Goal: Communication & Community: Answer question/provide support

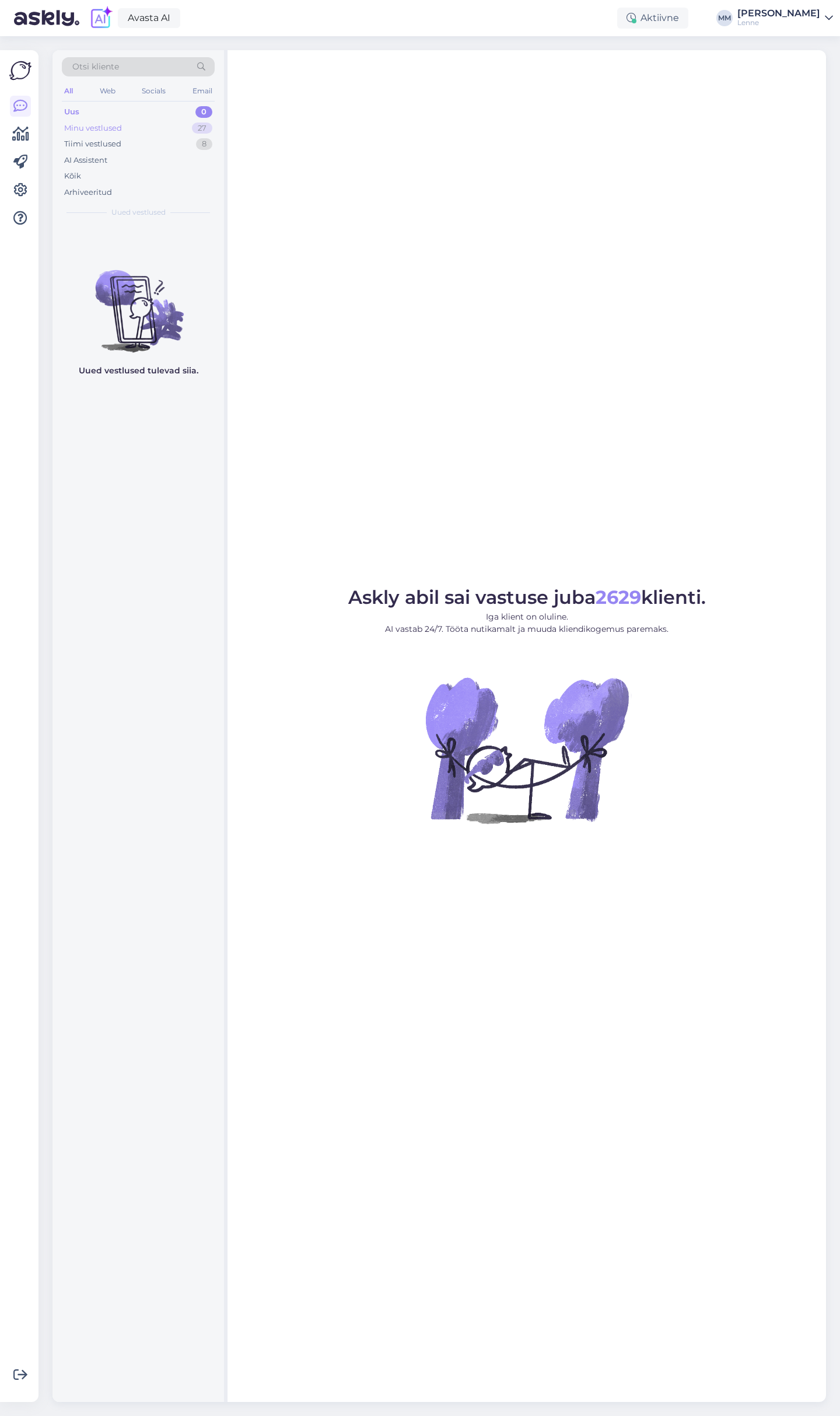
click at [114, 126] on div "Minu vestlused" at bounding box center [93, 128] width 58 height 11
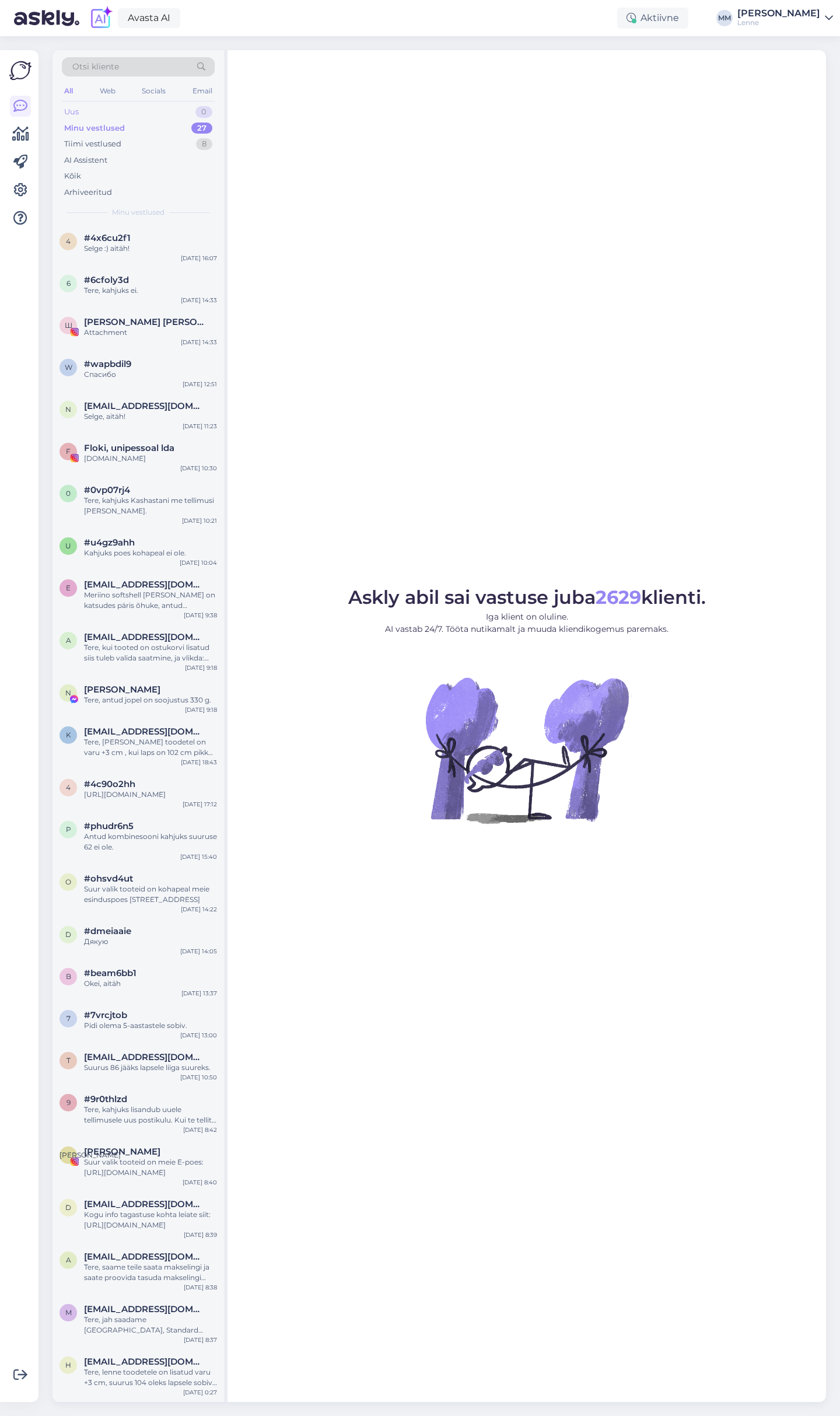
click at [114, 108] on div "Uus 0" at bounding box center [138, 111] width 153 height 16
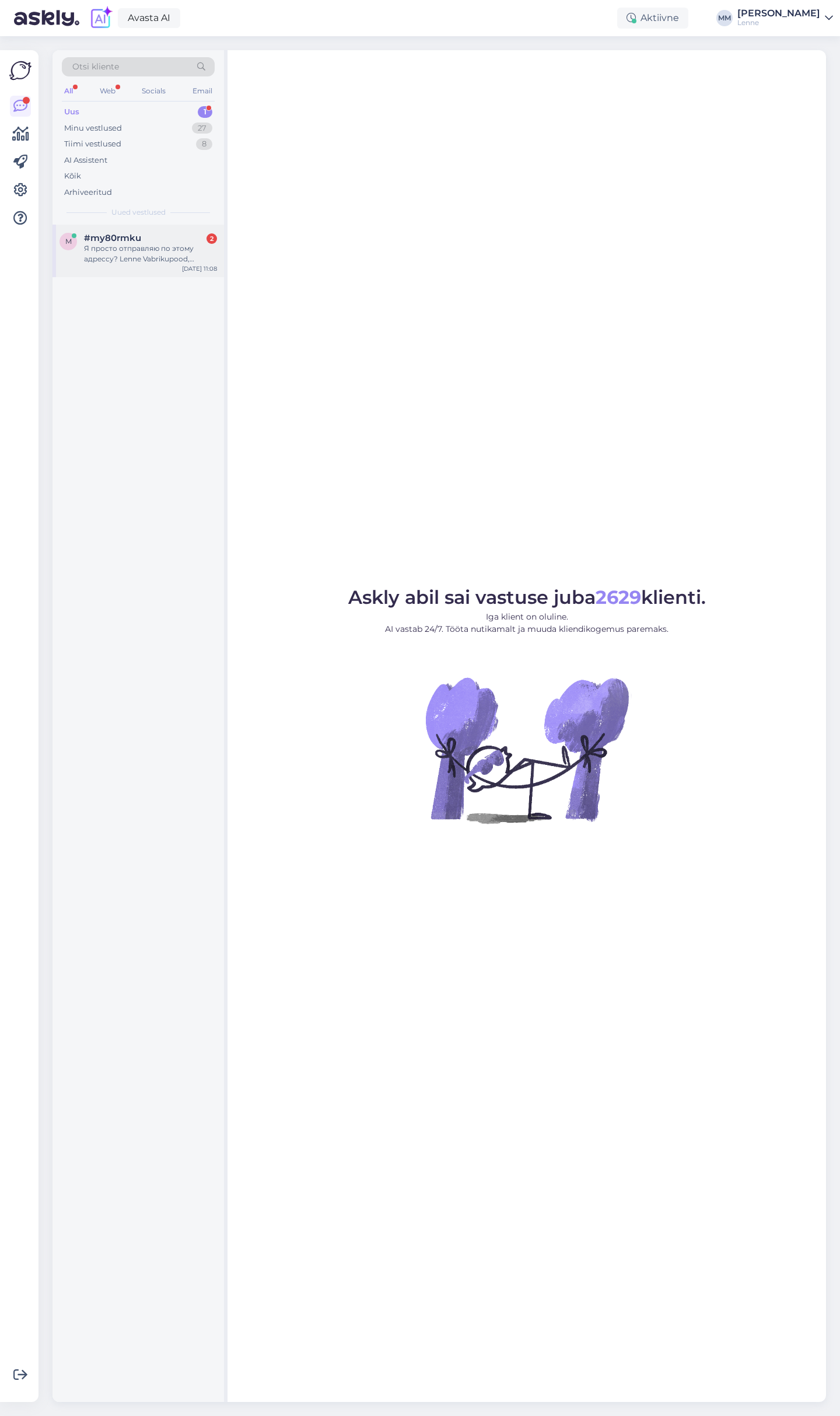
click at [124, 237] on span "#my80rmku" at bounding box center [112, 238] width 57 height 10
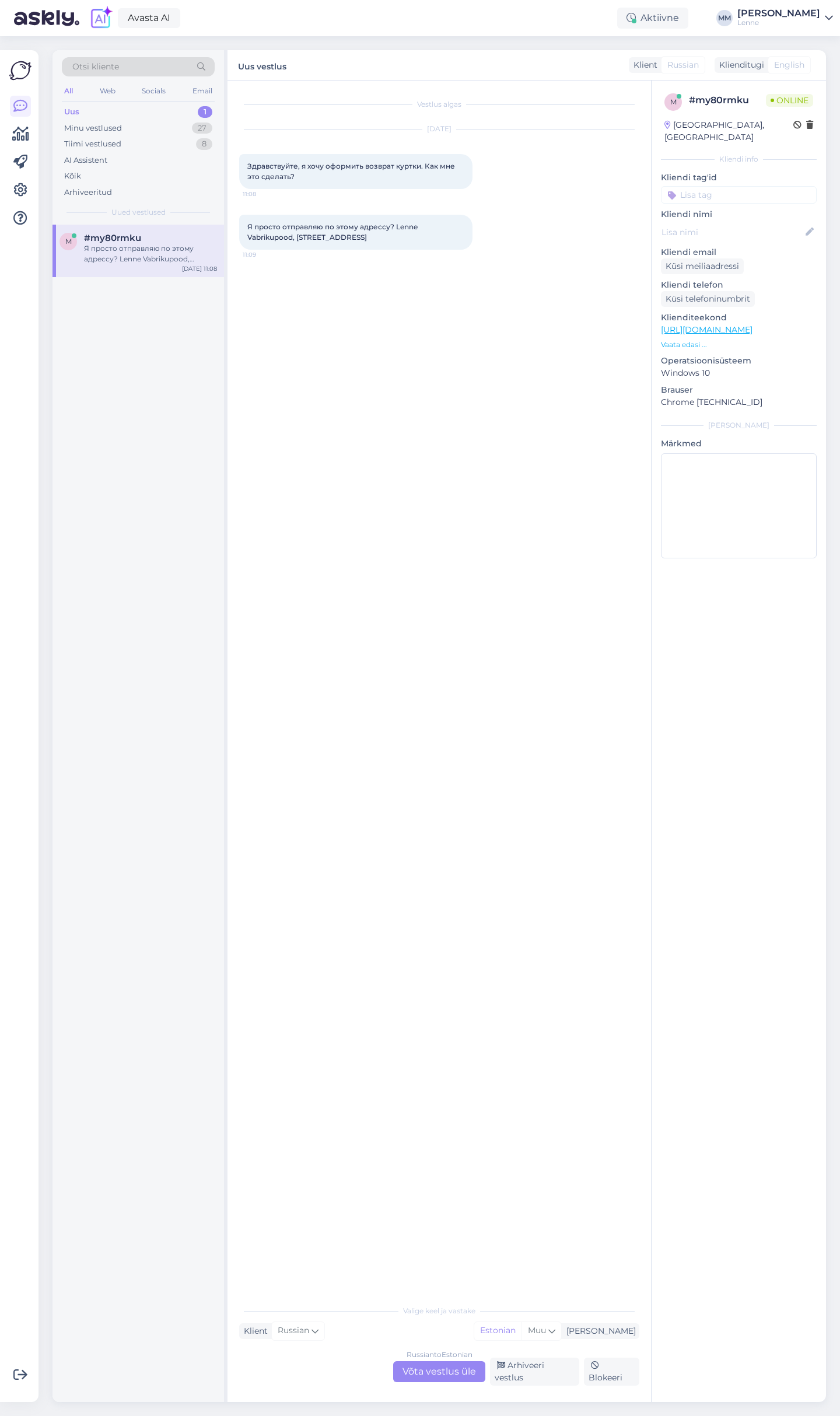
click at [448, 1371] on div "Russian to Estonian Võta vestlus üle" at bounding box center [439, 1371] width 92 height 21
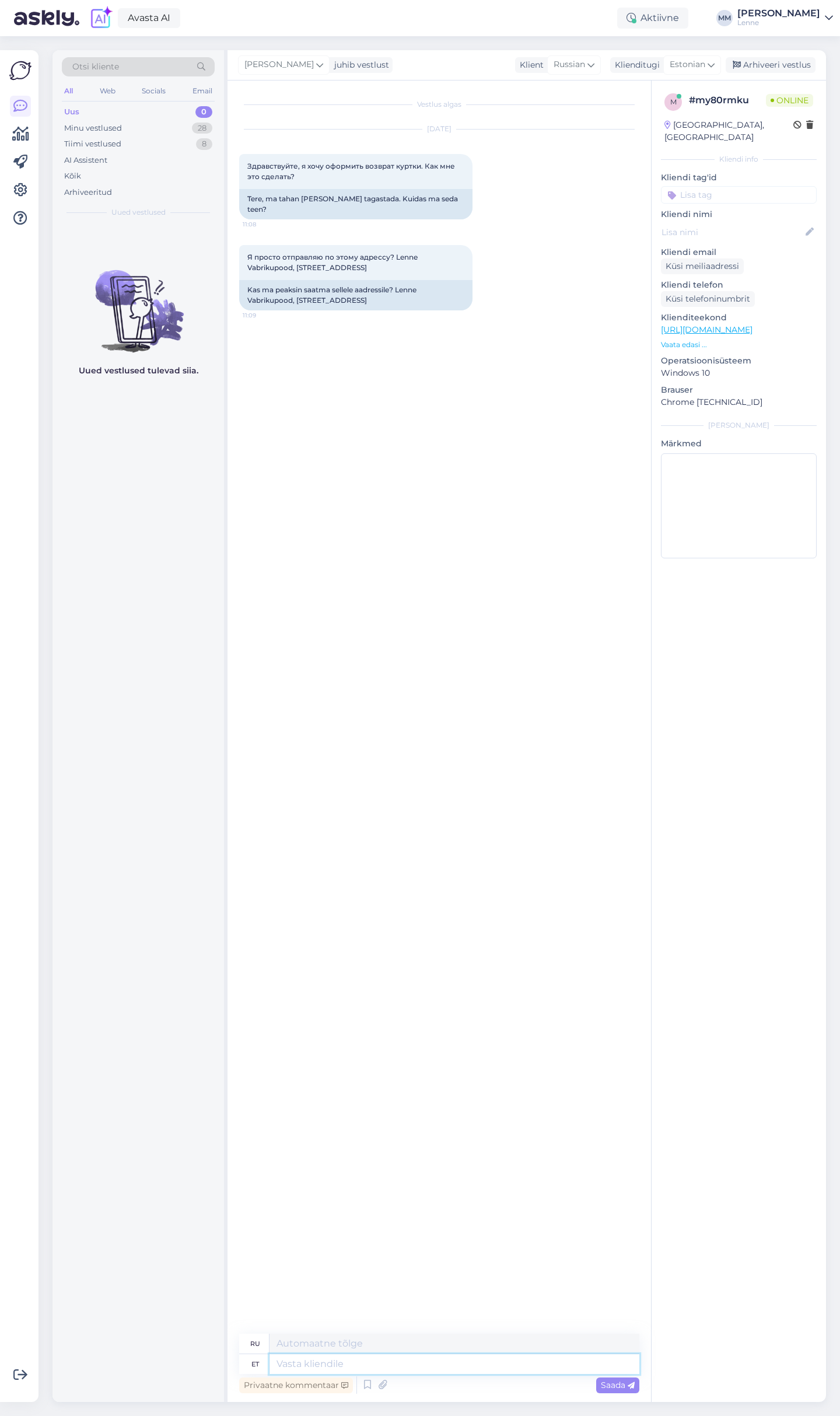
click at [329, 1360] on textarea at bounding box center [454, 1364] width 370 height 20
type textarea "Tere,"
type textarea "Привет,"
type textarea "Tere, kui"
type textarea "Привет, если"
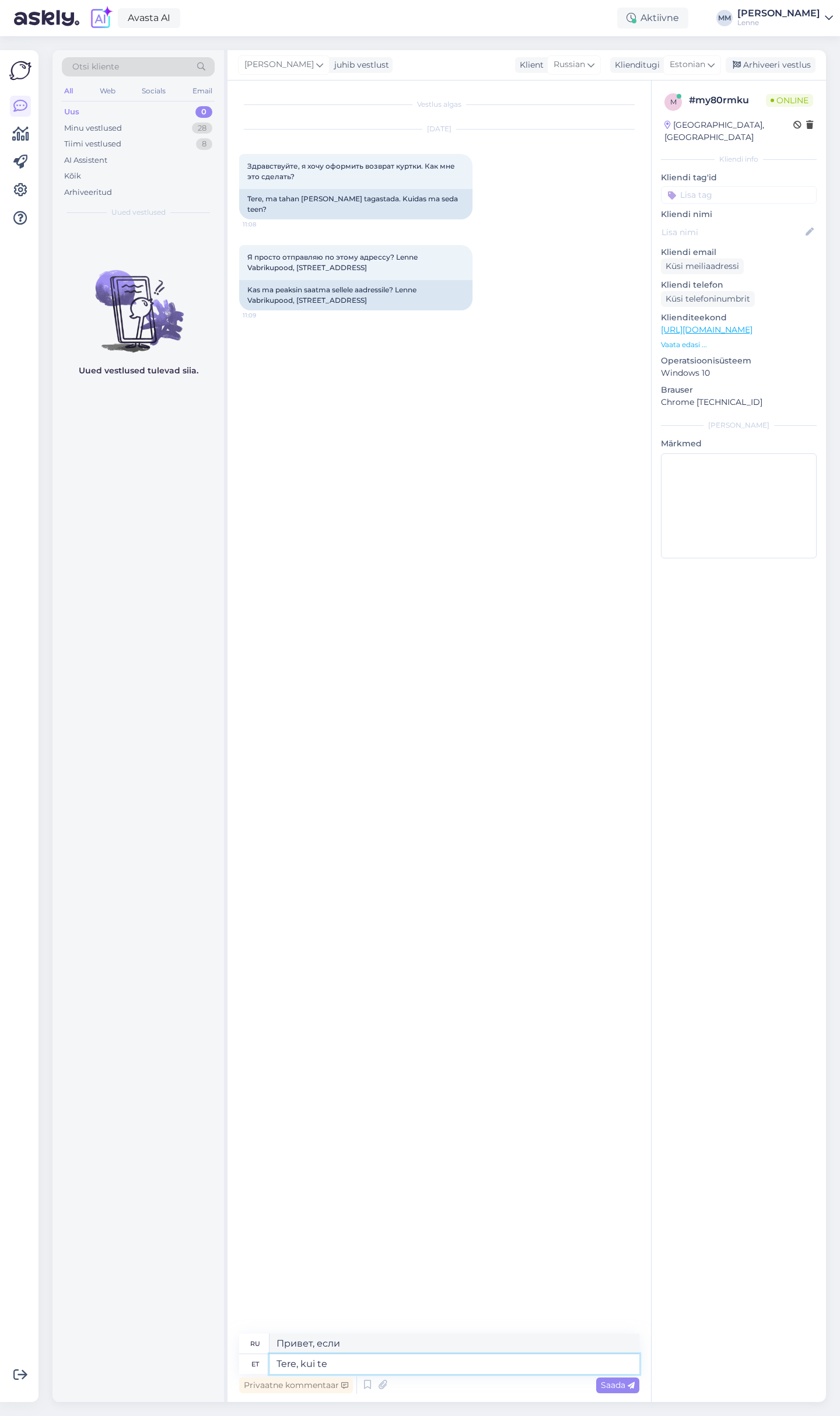
type textarea "Tere, kui te a"
type textarea "Привет, если ты"
type textarea "Tere, kui te asute"
type textarea "Привет, где ты?"
type textarea "Tere, kui te asute tallinnas sa"
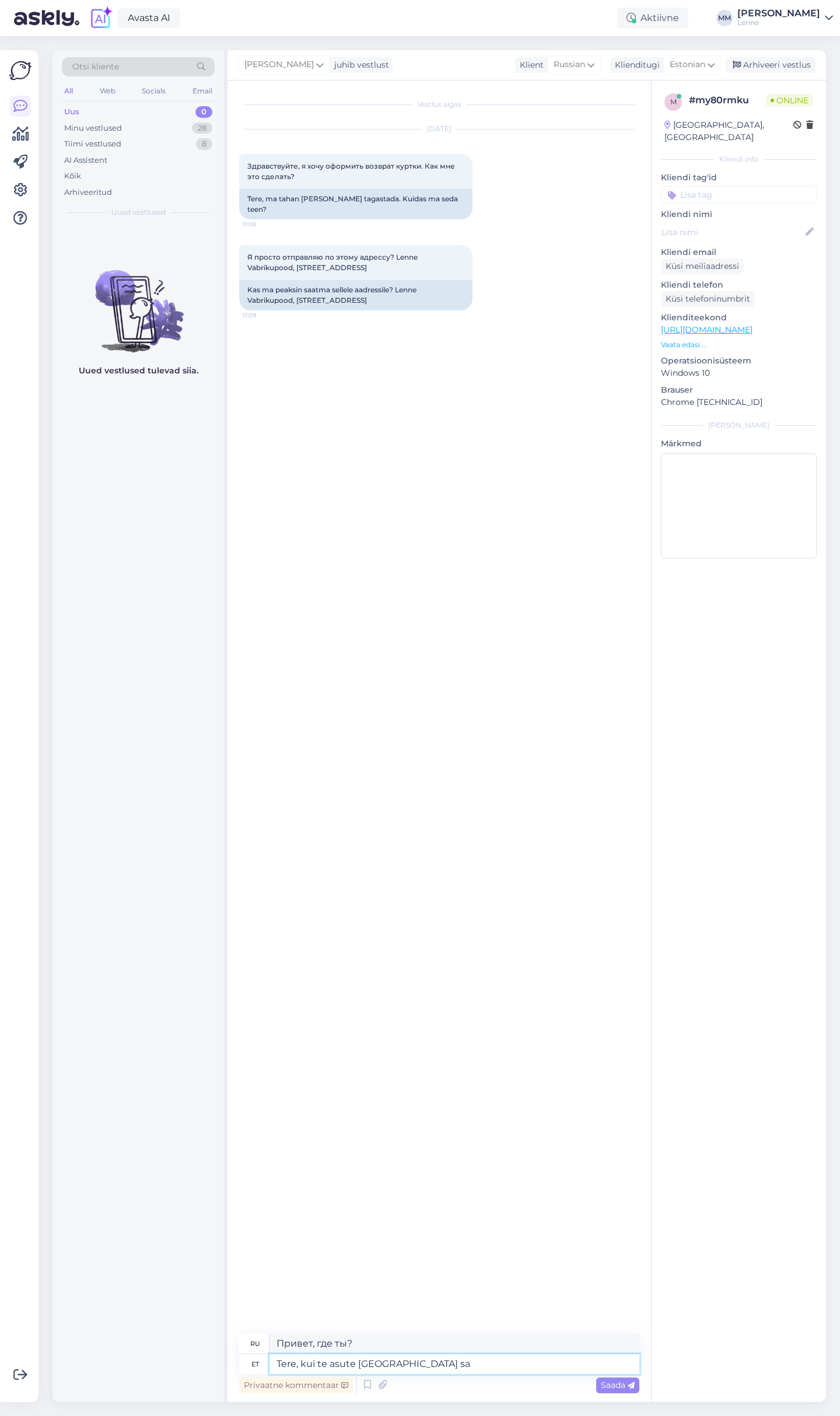
type textarea "Здравствуйте, если вы в Таллинне"
type textarea "Tere, kui te asute tallinnas saate too"
type textarea "Здравствуйте, если вы в Таллинне, вы можете"
type textarea "Tere, kui te asute tallinnas saate toote ta"
type textarea "Здравствуйте, если вы находитесь в Таллинне, вы можете получить товар"
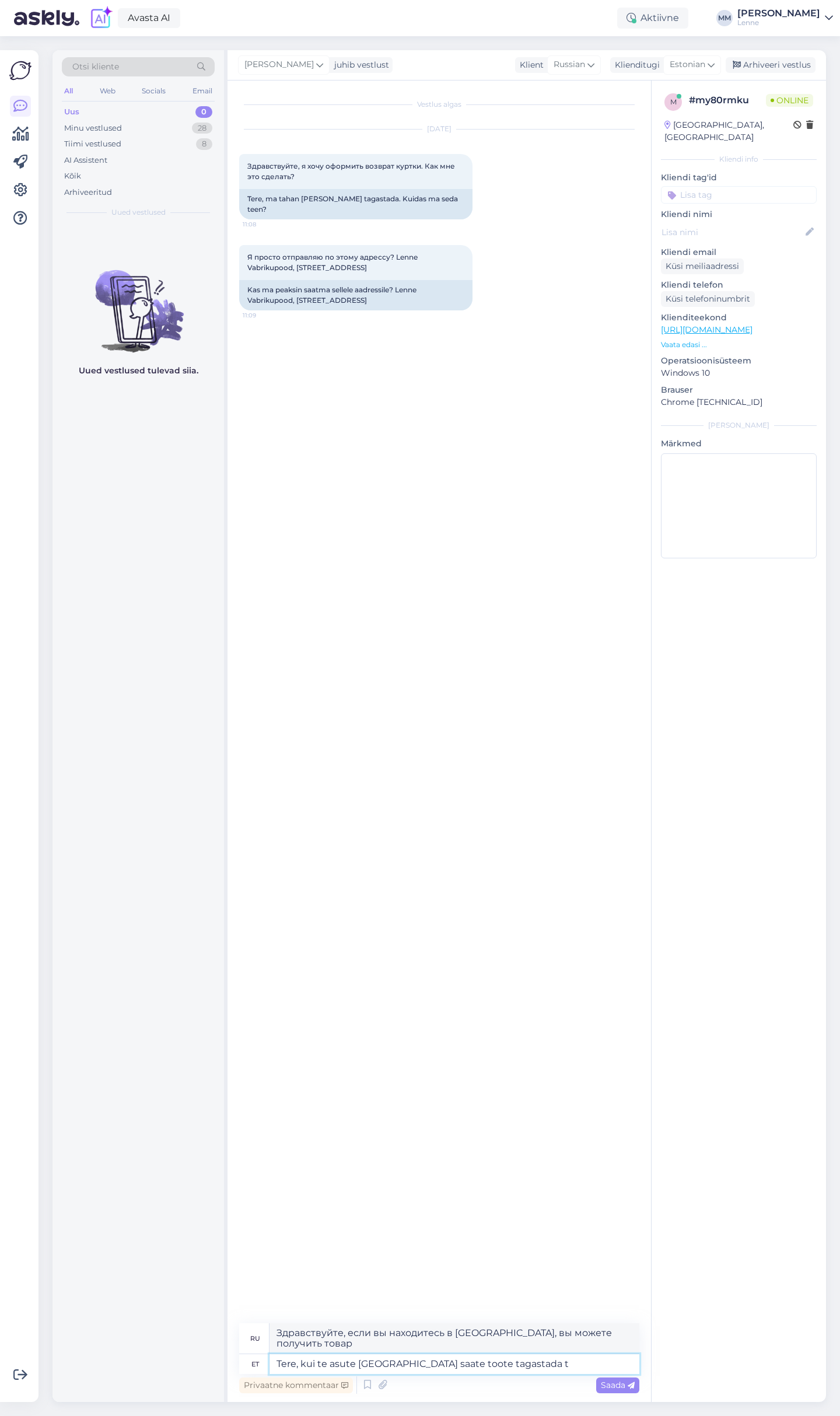
type textarea "Tere, kui te asute tallinnas saate toote tagastada ta"
type textarea "Здравствуйте, если вы находитесь в Таллинне, вы можете вернуть товар."
type textarea "Tere, kui te asute tallinnas saate toote tagastada tasuta mei"
type textarea "Здравствуйте, если вы находитесь в Таллинне, вы можете вернуть товар бесплатно."
type textarea "Tere, kui te asute tallinnas saate toote tagastada tasuta meie"
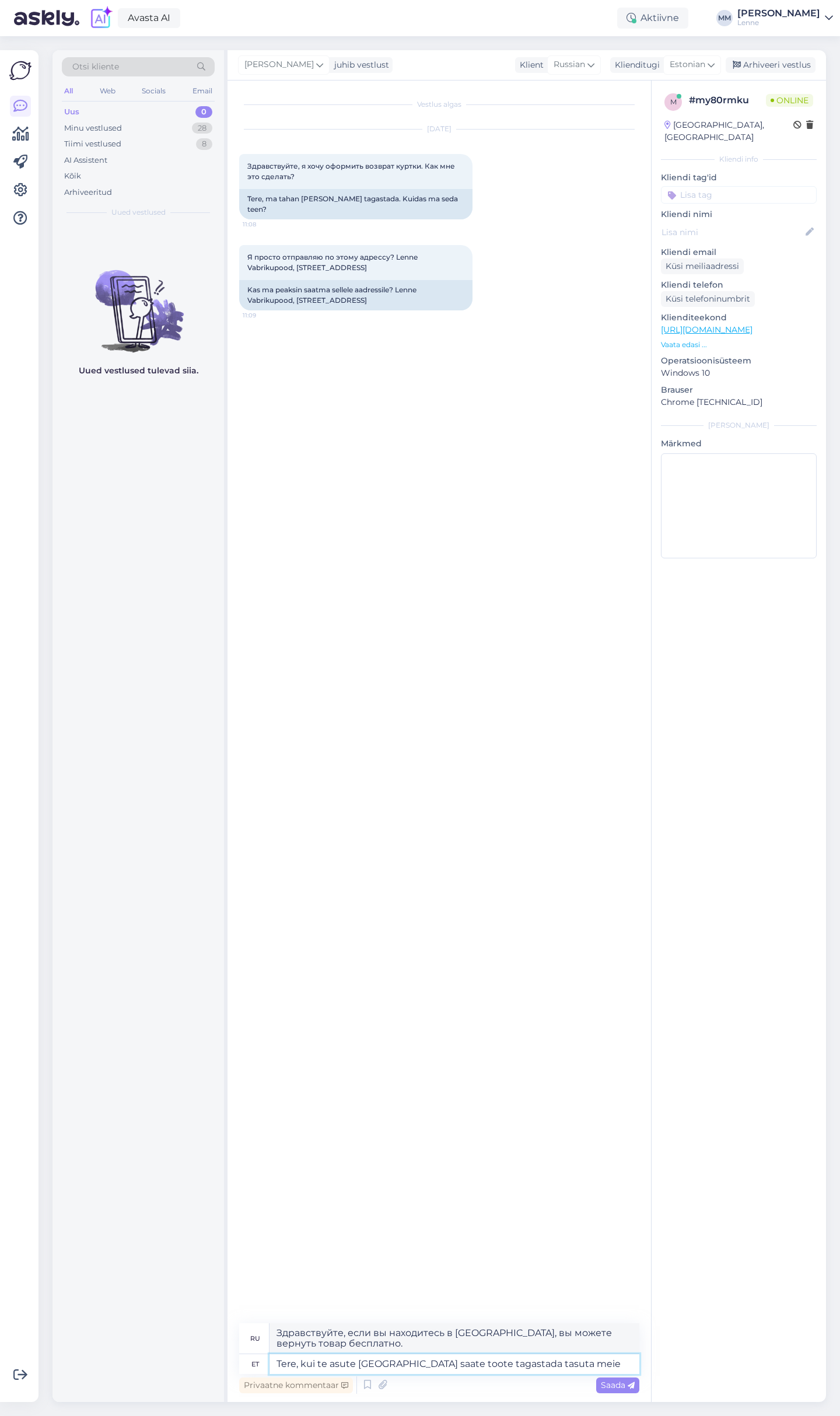
type textarea "Здравствуйте, если вы находитесь в Таллинне, вы можете бесплатно вернуть товар …"
type textarea "Tere, kui te asute tallinnas saate toote tagastada tasuta meie Vbrikupoodi"
type textarea "Здравствуйте, если вы находитесь в Таллинне, вы можете бесплатно вернуть товар …"
type textarea "Tere, kui te asute tallinnas saate toote tagastada tasuta meie Vbrikupoodi, ku"
type textarea "Здравствуйте, если вы находитесь в Таллинне, вы можете бесплатно вернуть товар …"
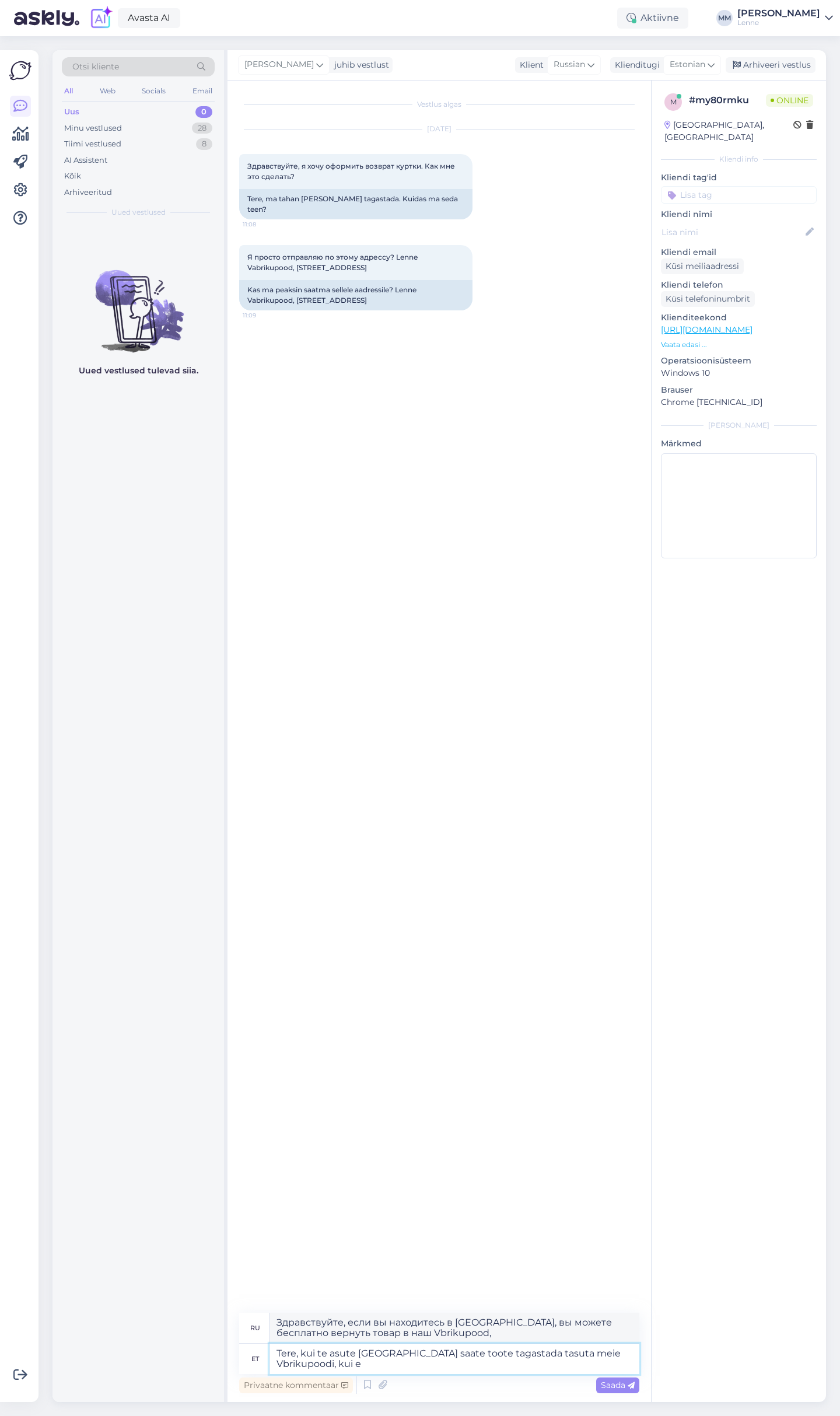
type textarea "Tere, kui te asute tallinnas saate toote tagastada tasuta meie Vbrikupoodi, kui…"
type textarea "Здравствуйте, если вы находитесь в Таллинне, вы можете бесплатно вернуть товар …"
type textarea "Tere, kui te asute tallinnas saate toote tagastada tasuta meie Vbrikupoodi, kui…"
type textarea "Здравствуйте, если вы находитесь в Таллинне, вы можете бесплатно вернуть товар …"
type textarea "Tere, kui te asute tallinnas saate toote tagastada tasuta meie Vbrikupoodi, kui…"
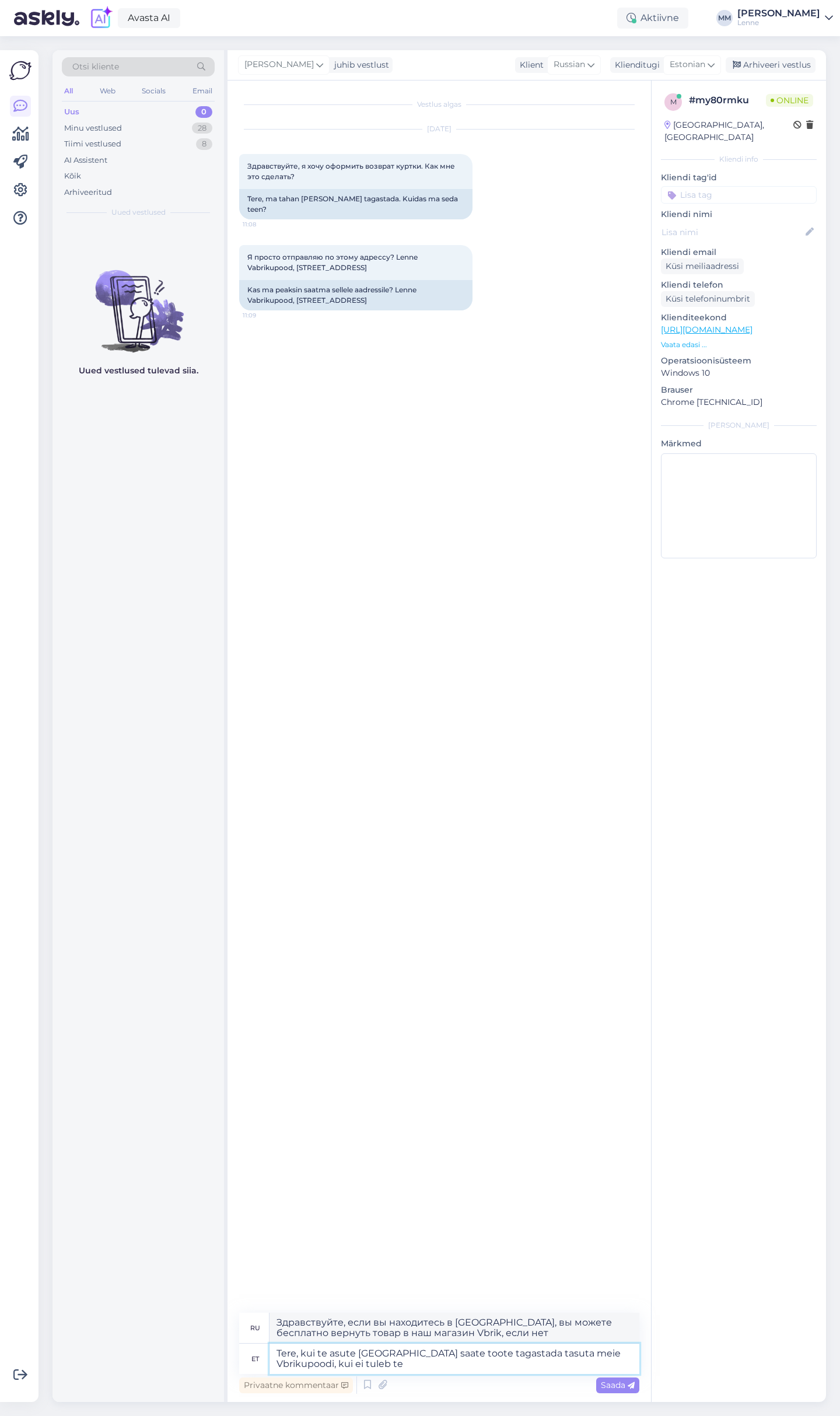
type textarea "Здравствуйте, если вы находитесь в Таллинне, вы можете бесплатно вернуть товар …"
type textarea "Tere, kui te asute tallinnas saate toote tagastada tasuta meie Vbrikupoodi, kui…"
type textarea "Здравствуйте, если вы находитесь в Таллинне, вы можете вернуть товар в наш мага…"
type textarea "Tere, kui te asute tallinnas saate toote tagastada tasuta meie Vbrikupoodi, kui…"
type textarea "Здравствуйте, если вы находитесь в Таллинне, вы можете бесплатно вернуть товар …"
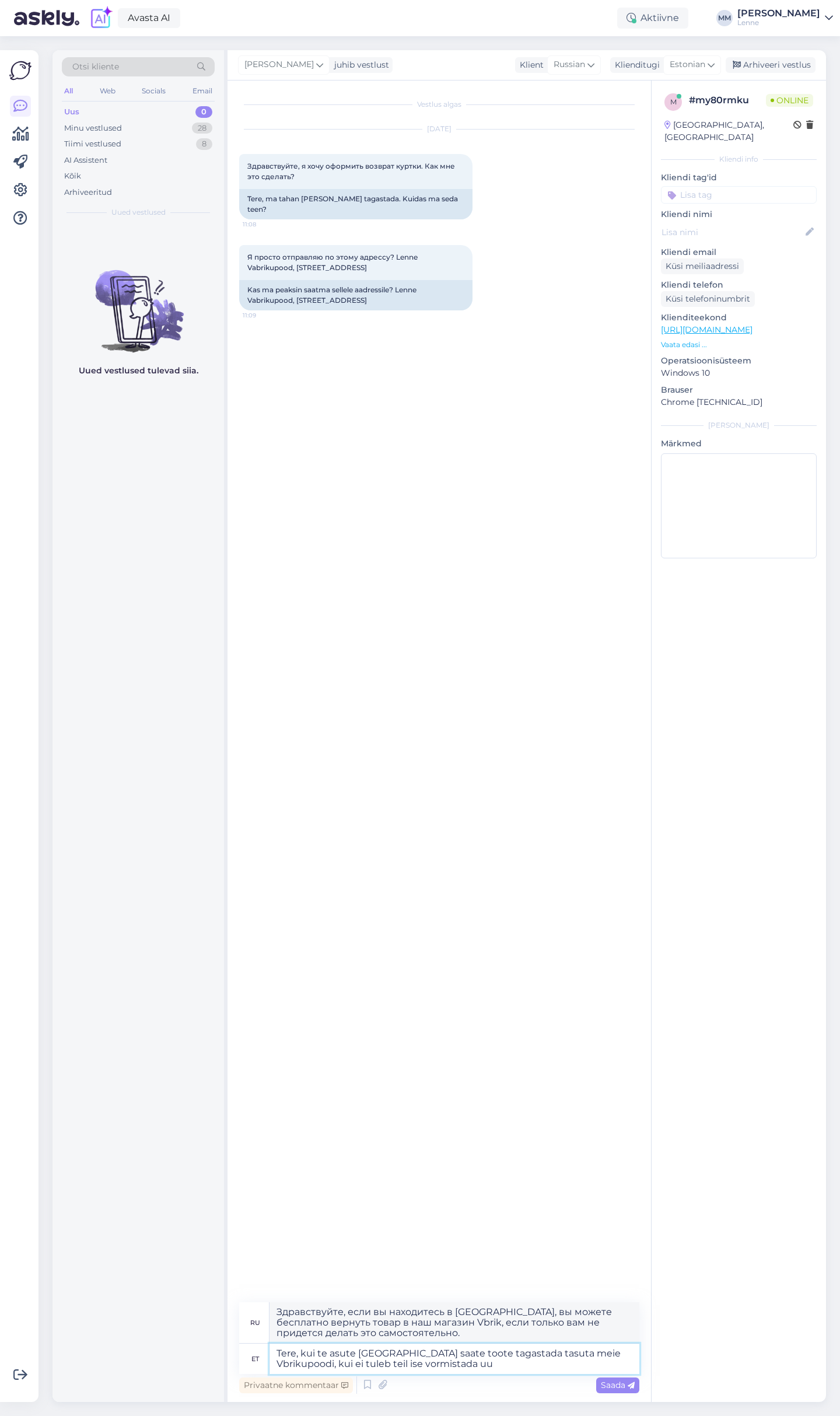
type textarea "Tere, kui te asute tallinnas saate toote tagastada tasuta meie Vbrikupoodi, kui…"
type textarea "Здравствуйте, если вы находитесь в Таллинне, вы можете бесплатно вернуть товар …"
type textarea "Tere, kui te asute tallinnas saate toote tagastada tasuta meie Vbrikupoodi, kui…"
type textarea "Здравствуйте, если вы находитесь в Таллинне, вы можете бесплатно вернуть товар …"
type textarea "Tere, kui te asute tallinnas saate toote tagastada tasuta meie Vbrikupoodi, kui…"
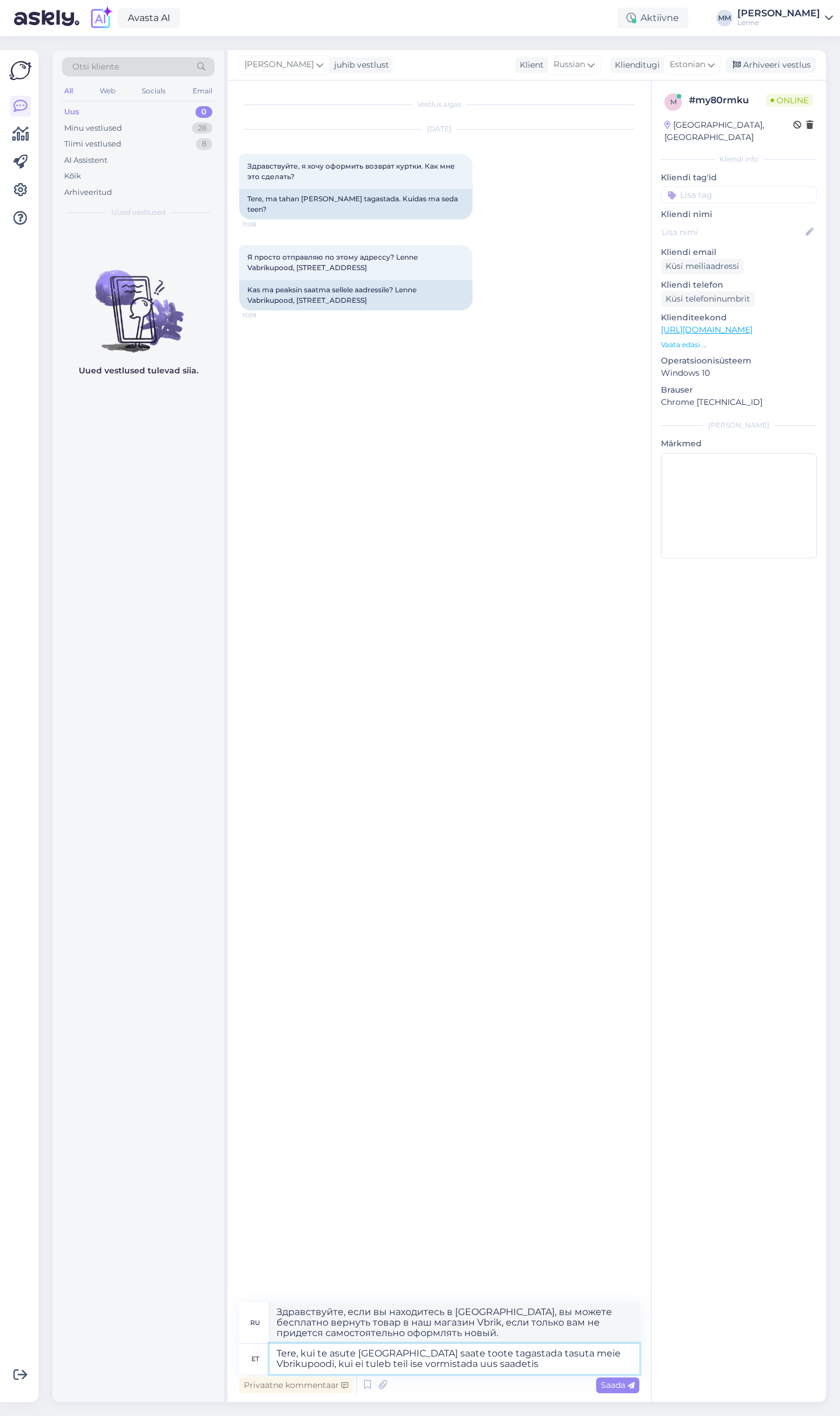
type textarea "Здравствуйте, если вы находитесь в Таллинне, вы можете бесплатно вернуть товар …"
type textarea "Tere, kui te asute tallinnas saate toote tagastada tasuta meie Vbrikupoodi, kui…"
type textarea "Здравствуйте, если вы находитесь в Таллинне, вы можете вернуть товар в наш мага…"
type textarea "Tere, kui te asute tallinnas saate toote tagastada tasuta meie Vbrikupoodi, kui…"
type textarea "Здравствуйте, если вы находитесь в Таллинне, вы можете вернуть товар в наш мага…"
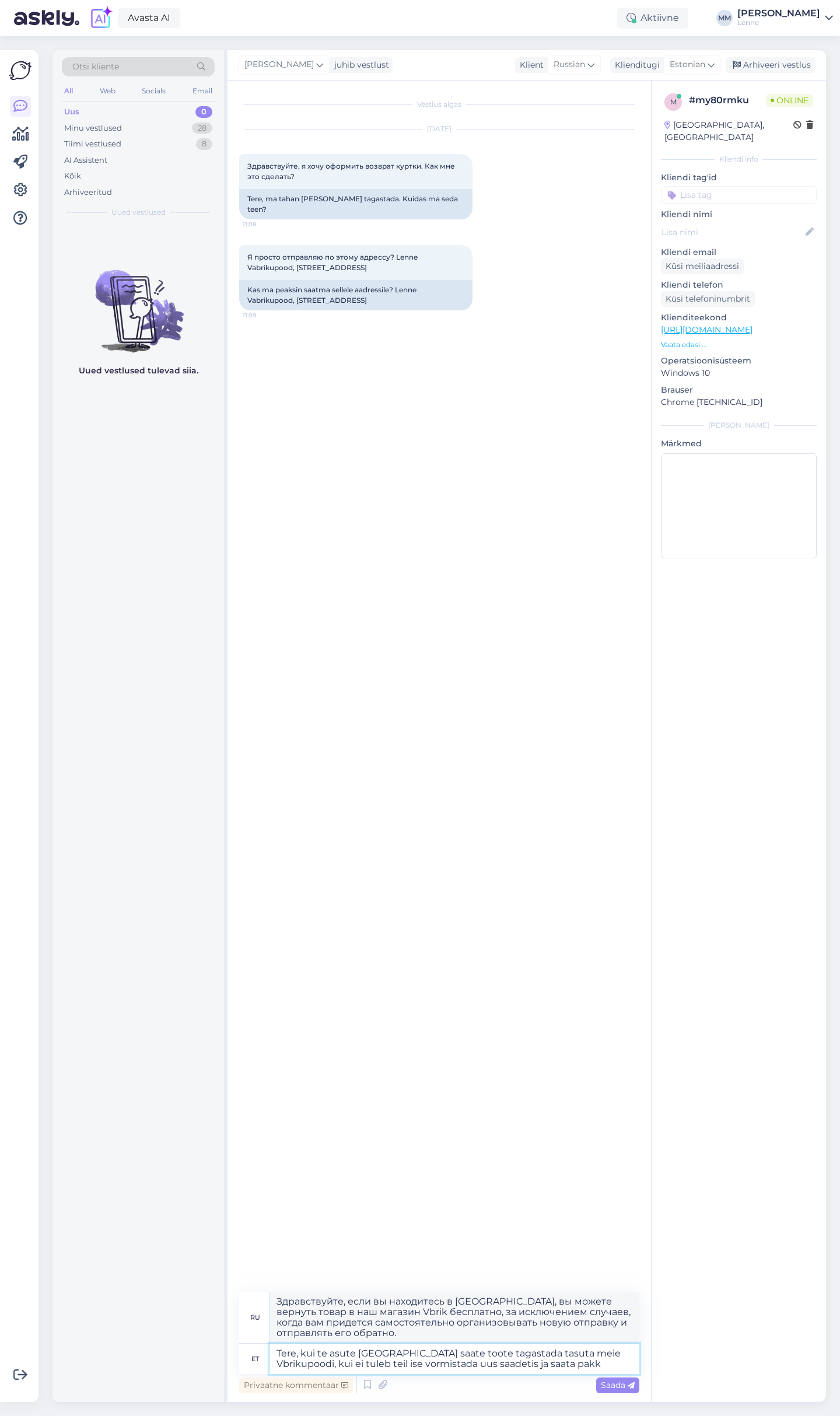
type textarea "Tere, kui te asute tallinnas saate toote tagastada tasuta meie Vbrikupoodi, kui…"
type textarea "Здравствуйте, если вы находитесь в Таллинне, вы можете вернуть товар в наш мага…"
type textarea "Tere, kui te asute tallinnas saate toote tagastada tasuta meie Vbrikupoodi, kui…"
type textarea "Здравствуйте, если вы находитесь в Таллинне, вы можете бесплатно вернуть товар …"
type textarea "Tere, kui te asute tallinnas saate toote tagastada tasuta meie Vbrikupoodi, kui…"
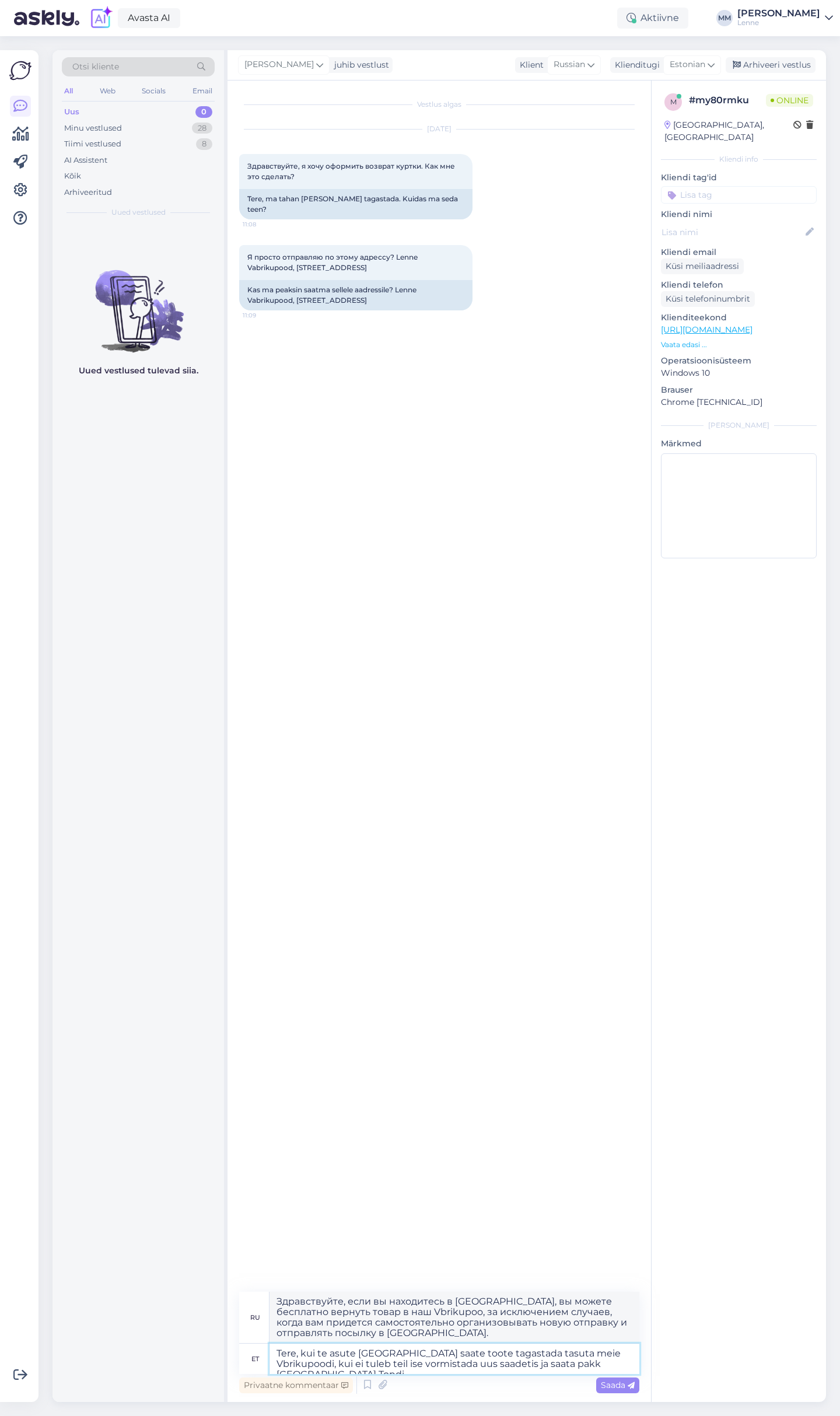
type textarea "Здравствуйте, если вы находитесь в Таллинне, вы можете вернуть товар в наш Vbri…"
type textarea "Tere, kui te asute tallinnas saate toote tagastada tasuta meie Vbrikupoodi, kui…"
type textarea "Здравствуйте, если вы находитесь в Таллинне, вы можете вернуть товар в наш Vbri…"
type textarea "Tere, kui te asute tallinnas saate toote tagastada tasuta meie Vbrikupoodi, kui…"
click at [355, 1366] on textarea "Tere, kui te asute tallinnas saate toote tagastada tasuta meie Vbrikupoodi, kui…" at bounding box center [454, 1353] width 370 height 41
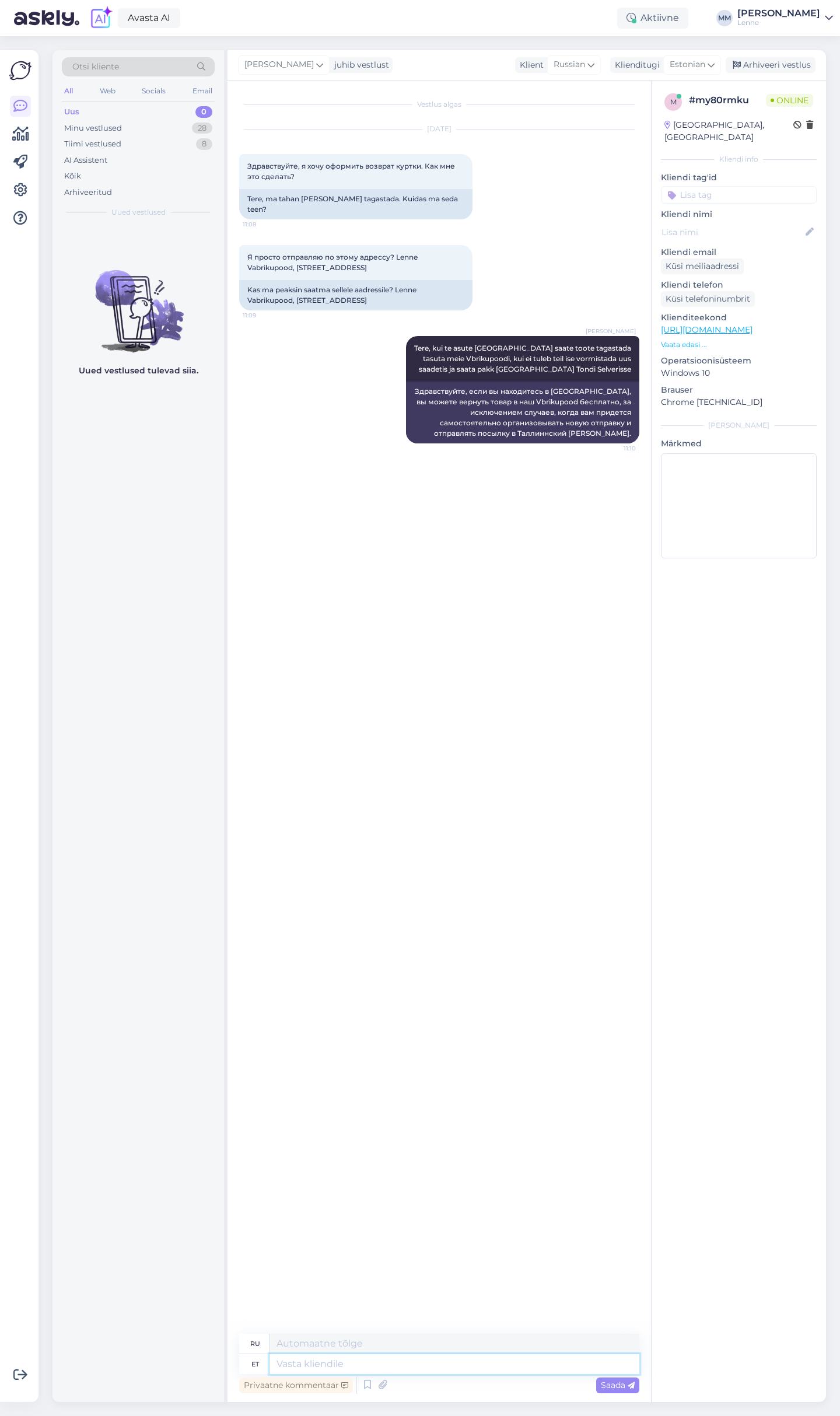
paste textarea "https://lenne.ee/%d0%b2%d0%be%d0%b7%d0%b2%d1%80%d0%b0%d1%82-%d1%82%d0%be%d0%b2%…"
type textarea "https://lenne.ee/%d0%b2%d0%be%d0%b7%d0%b2%d1%80%d0%b0%d1%82-%d1%82%d0%be%d0%b2%…"
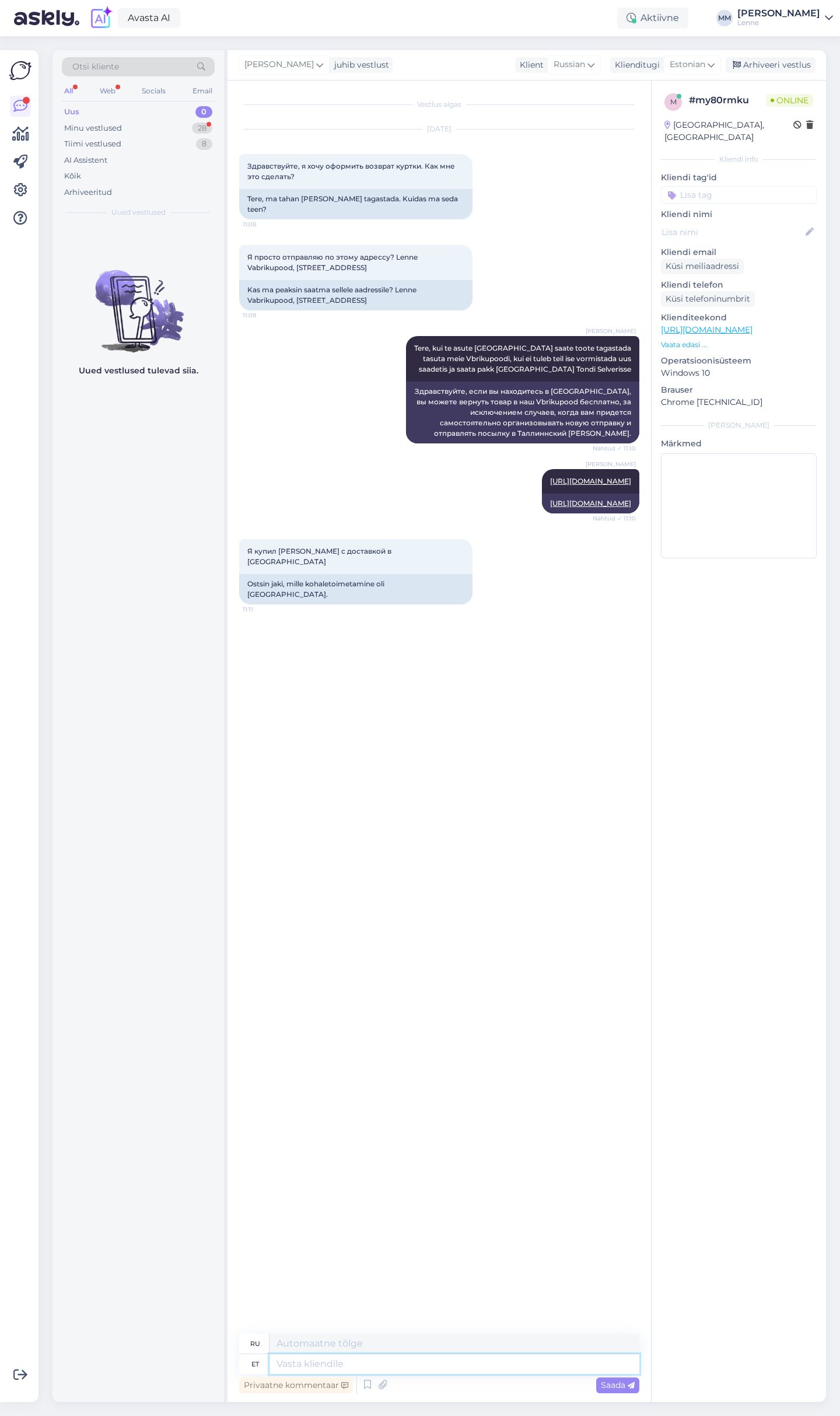
click at [373, 1360] on textarea at bounding box center [454, 1364] width 370 height 20
click at [413, 1370] on textarea at bounding box center [454, 1364] width 370 height 20
type textarea "Siis tu"
type textarea "Затем"
type textarea "Siis tuleb t"
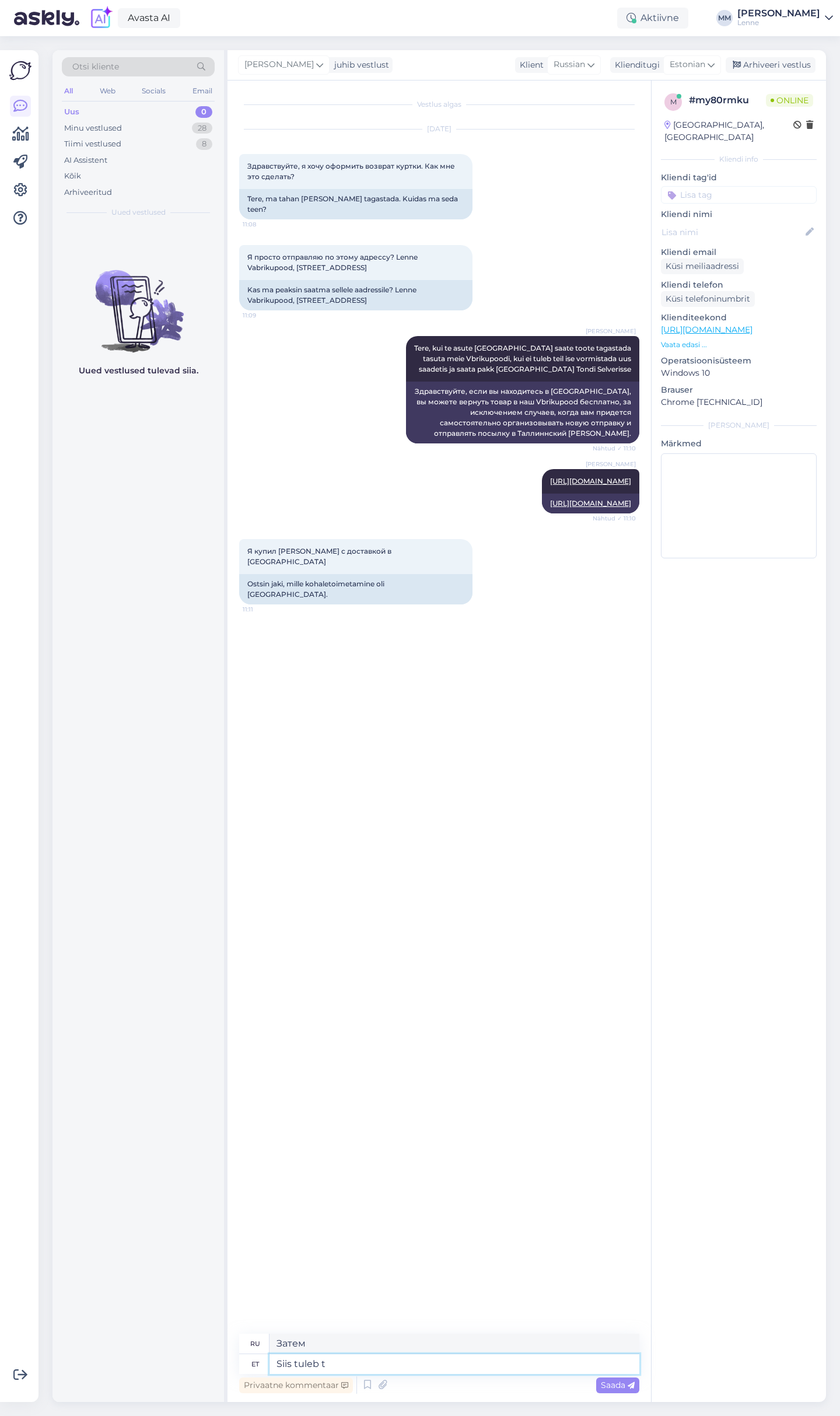
type textarea "Затем приходит"
type textarea "Siis tuleb teil pa"
type textarea "Тогда вам придется"
type textarea "Siis tuleb teil pakk sa"
type textarea "После этого вы получите посылку."
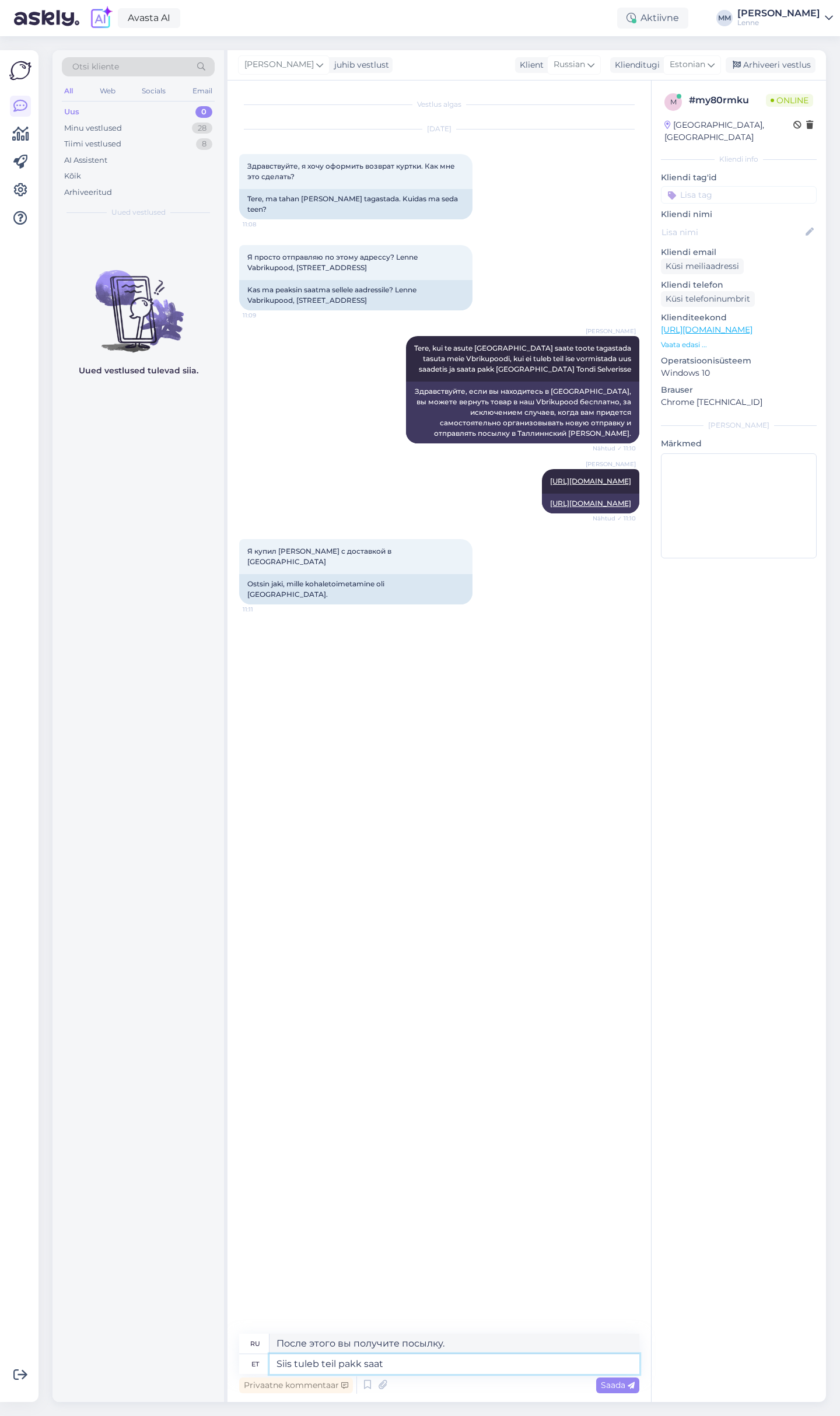
type textarea "Siis tuleb teil pakk saata"
type textarea "Затем вам нужно отправить посылку."
paste textarea "Lenne e-pood Kohila 3c, 11314 Tallinn, Eesti E-R 9 – 16:30 Telefon: +372 5627 5…"
type textarea "Lenne e-pood Kohila 3c, 11314 Tallinn, Eesti E-R 9 – 16:30 Telefon: +372 5627 5…"
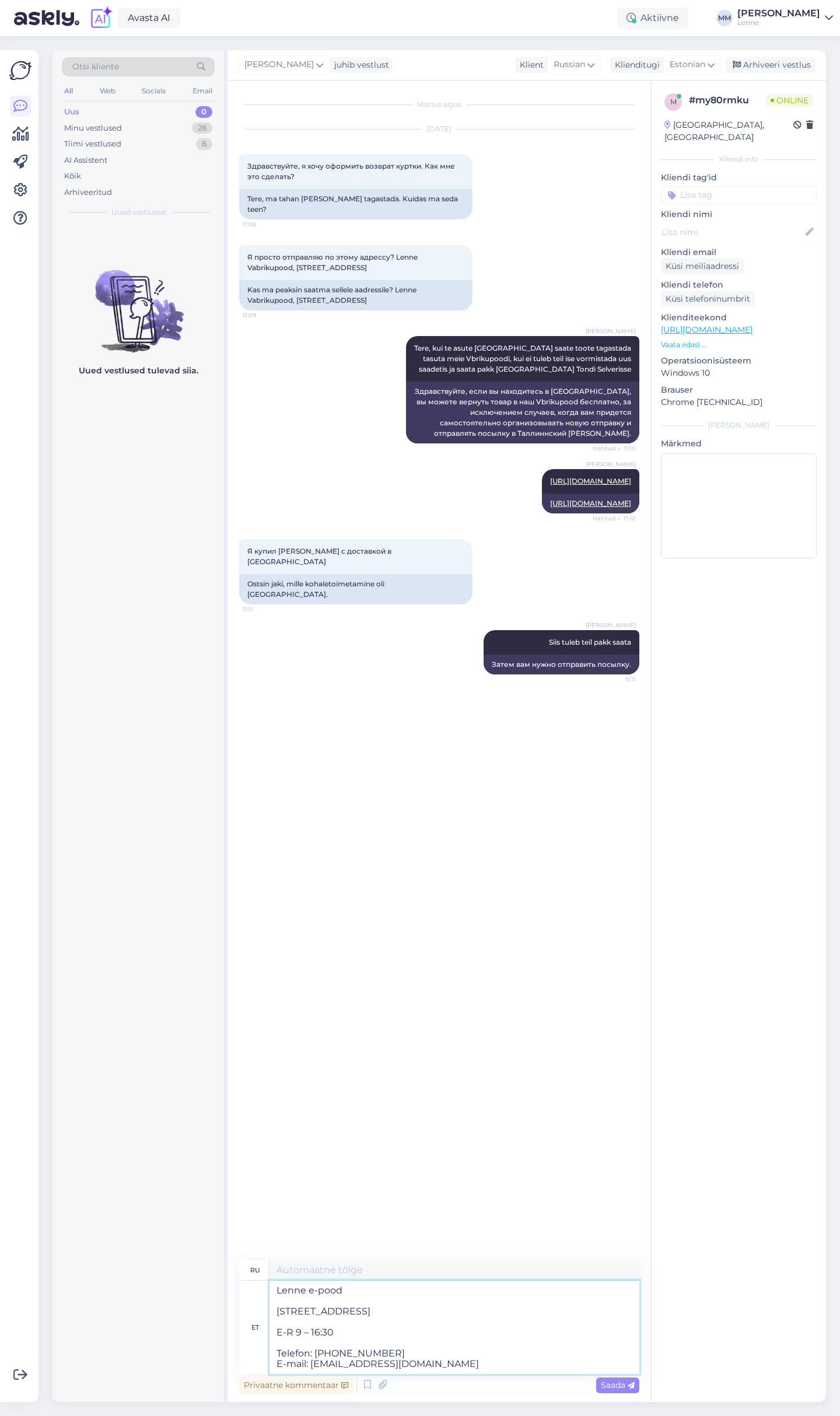
type textarea "Интернет-магазин Lenne Kohila 3c, 11314 Таллинн, Эстония Пн 9 – 16:30 Телефон: …"
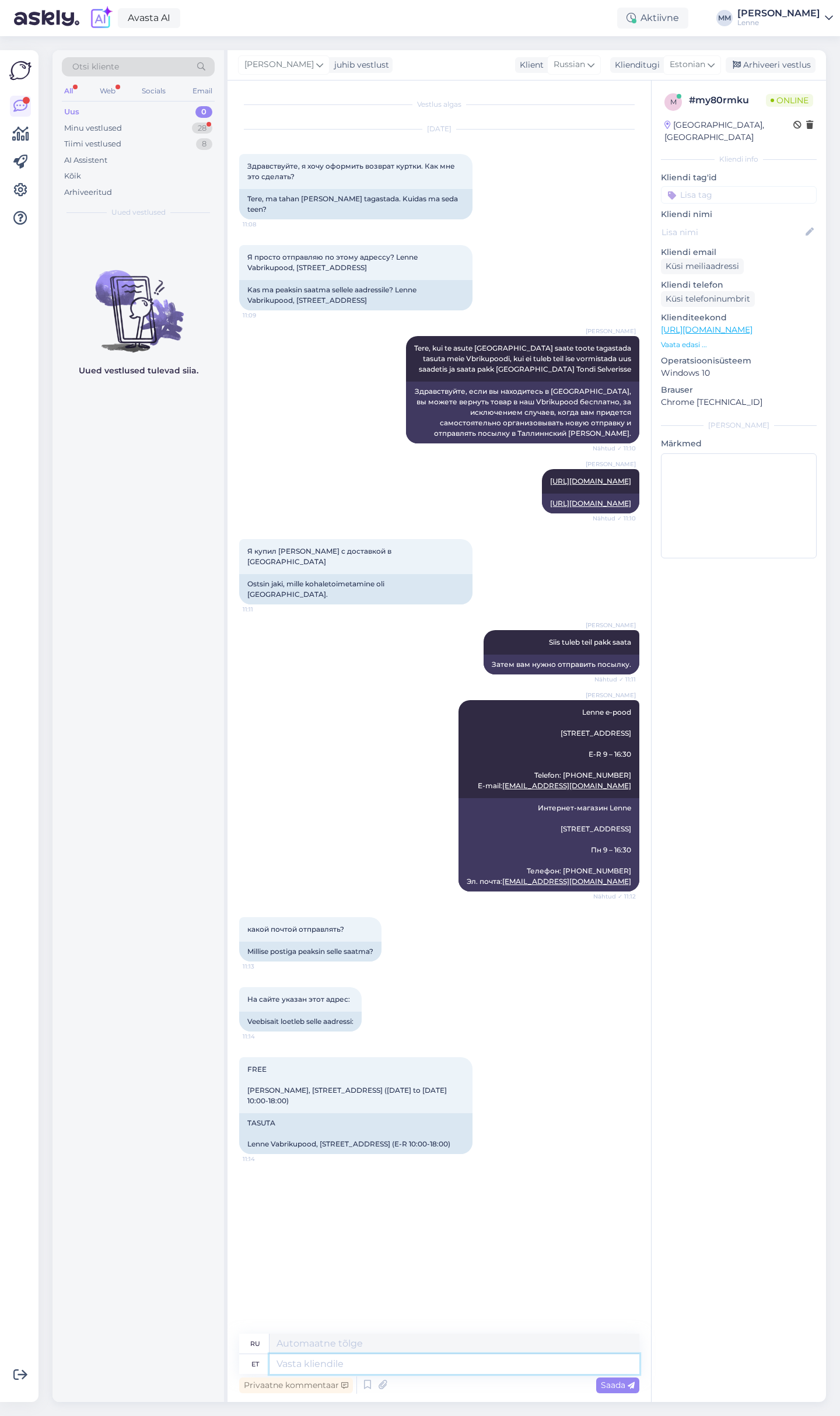
click at [373, 1360] on textarea at bounding box center [454, 1364] width 370 height 20
type textarea "tasuta s"
type textarea "бесплатно"
type textarea "tasuta saab poodi ko"
type textarea "бесплатный доступ в магазин"
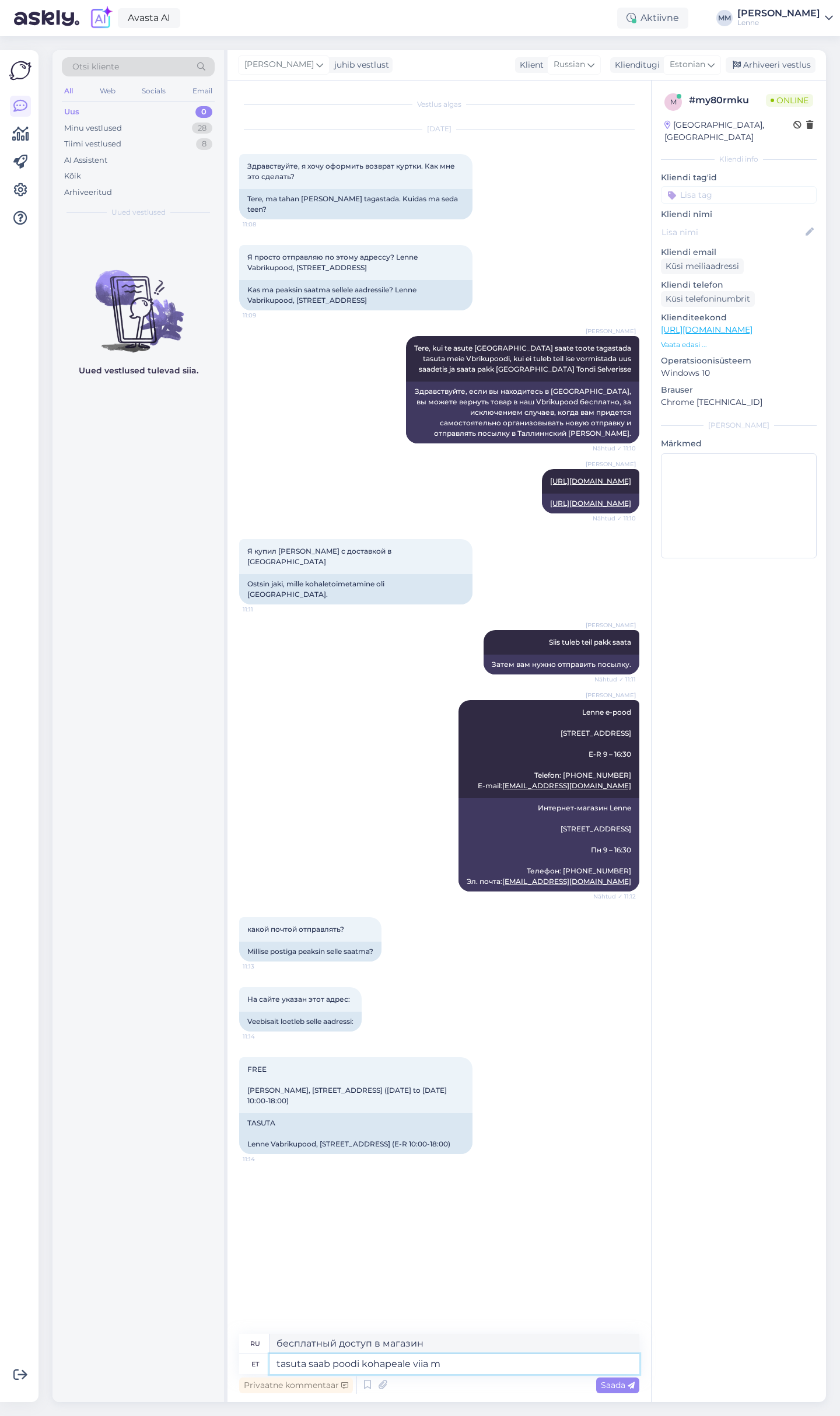
type textarea "tasuta saab poodi kohapeale viia mi"
type textarea "можно доставить в магазин бесплатно"
type textarea "tasuta saab poodi kohapeale viia mitte saata."
type textarea "Вы можете бесплатно забрать его в магазине, но не можете отправить его."
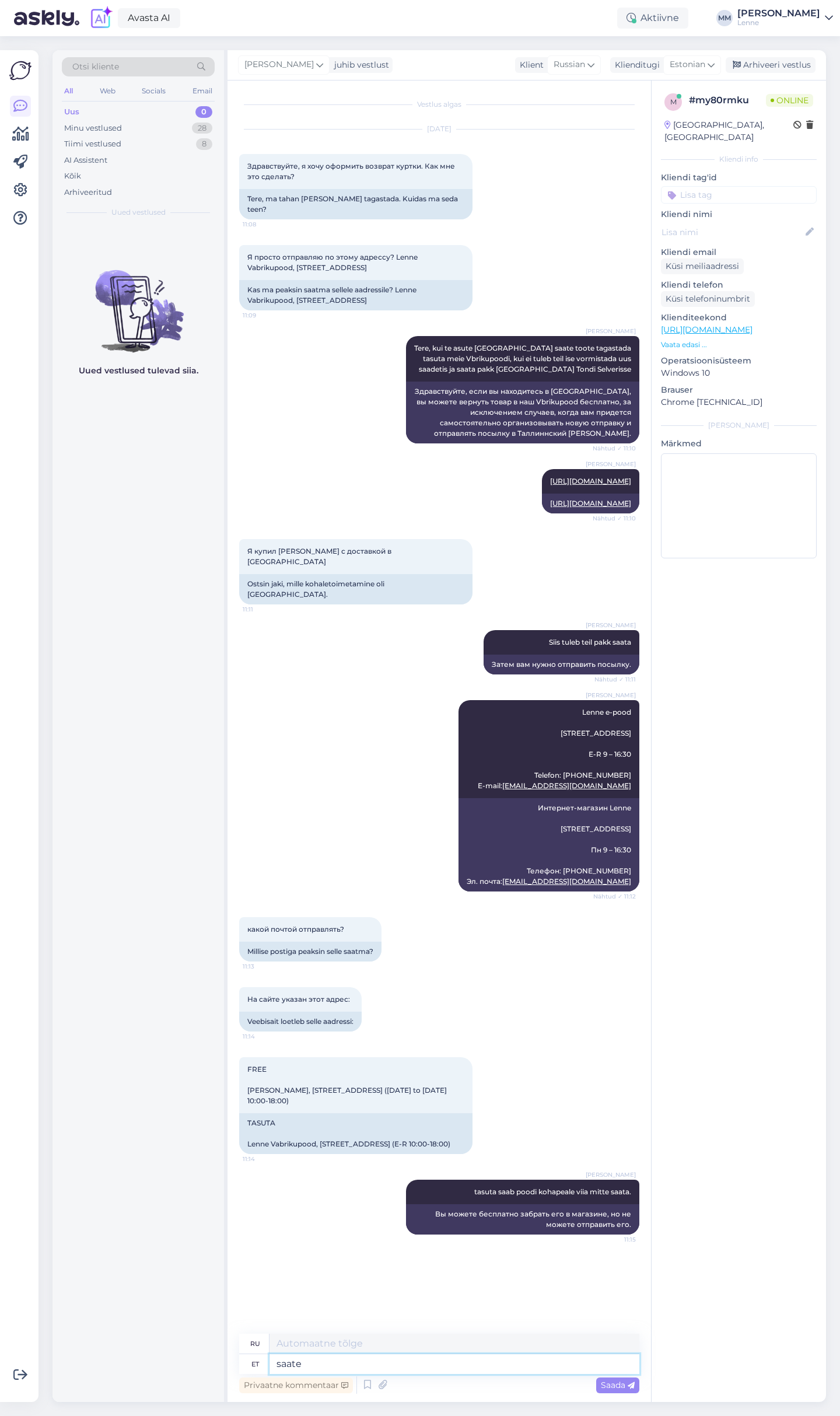
type textarea "saate s"
type textarea "ты можешь"
type textarea "saate saata en"
type textarea "вы можете отправить"
type textarea "saate saata endale so"
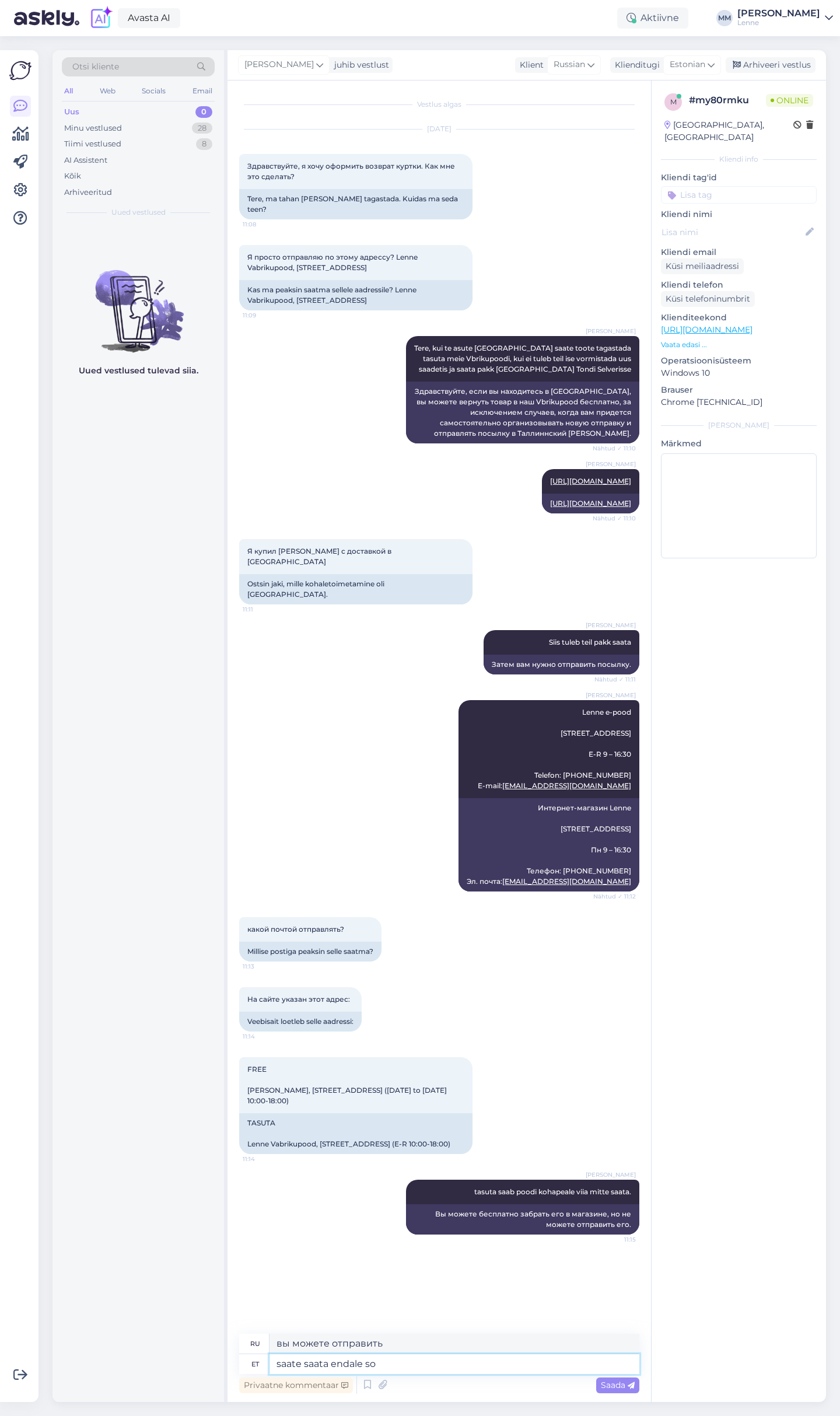
type textarea "вы можете отправить его себе"
type textarea "saate saata endale sobiva po"
type textarea "вы можете отправить тот, который вам подходит"
type textarea "saate saata endale sobiva postiga."
type textarea "Вы можете отправить его по почте по вашему выбору."
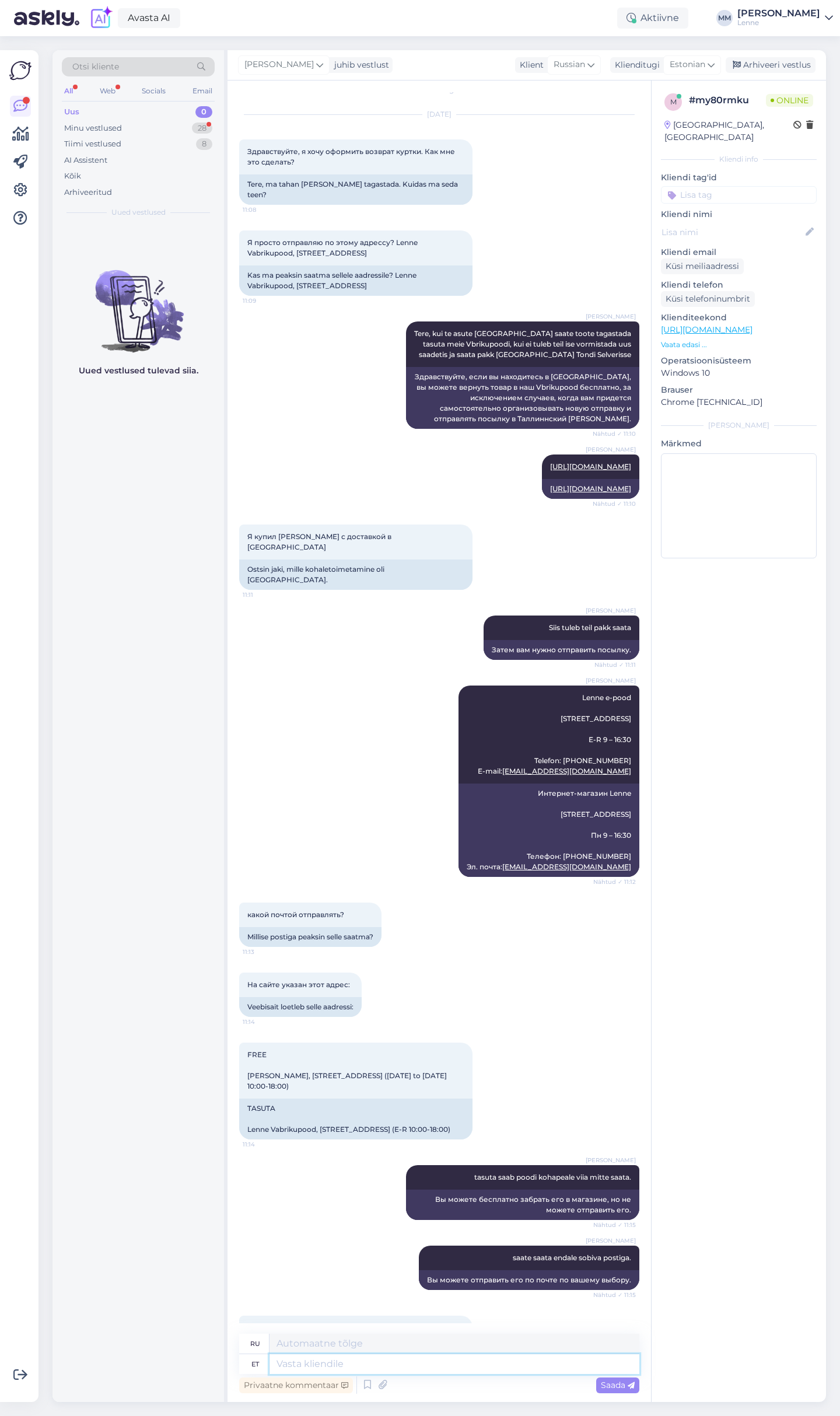
scroll to position [105, 0]
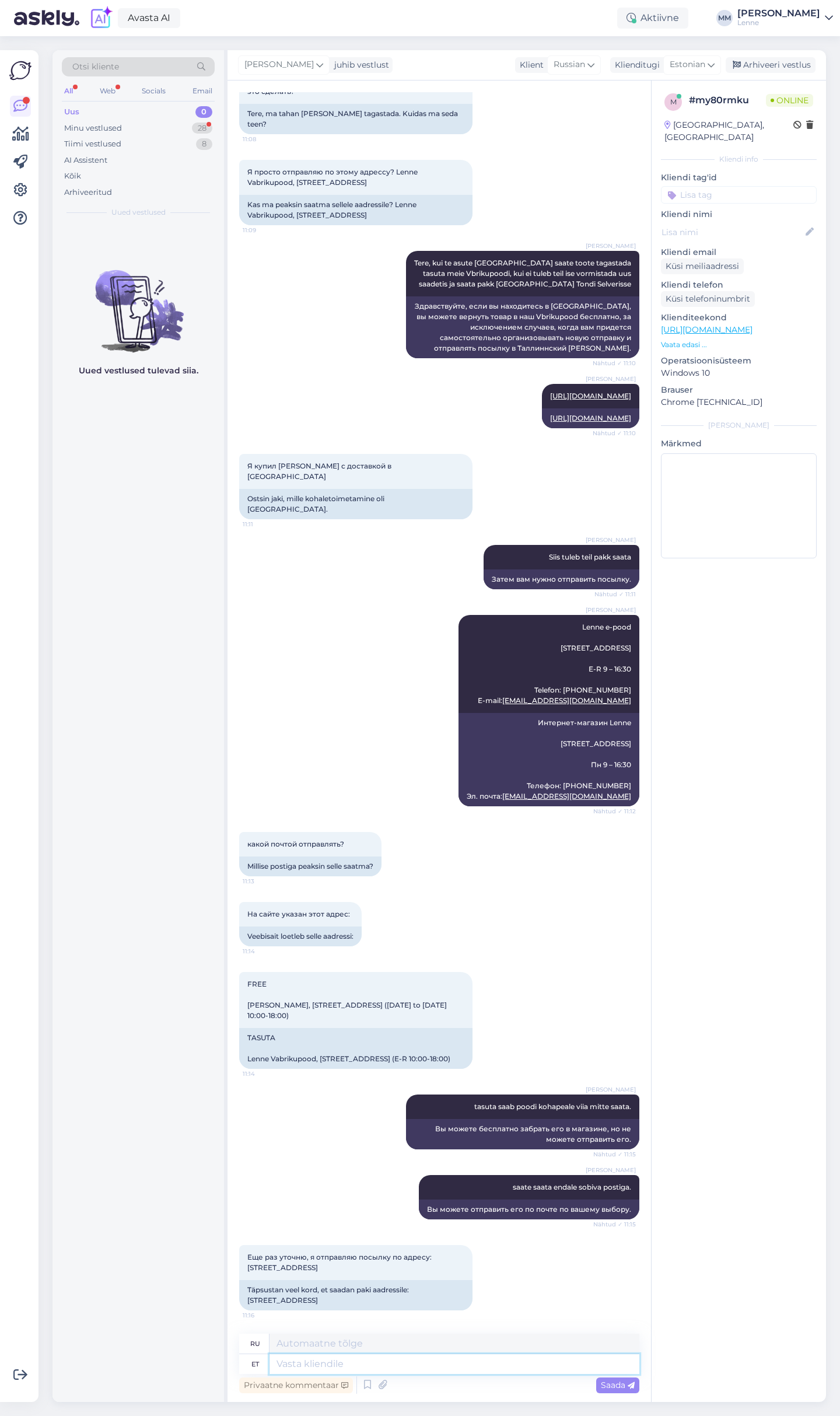
click at [352, 1365] on textarea at bounding box center [454, 1364] width 370 height 20
type textarea "jah"
type textarea "да"
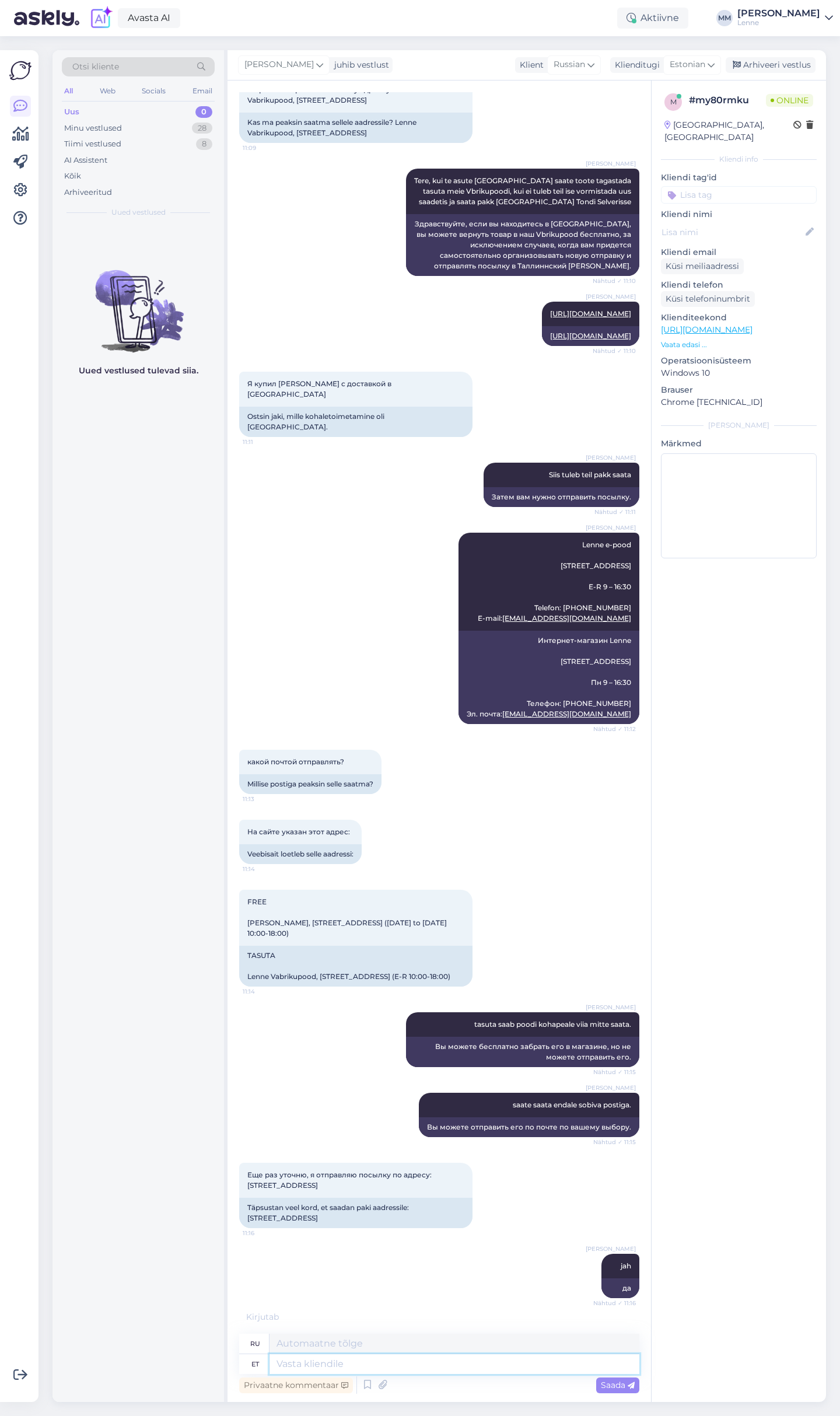
scroll to position [245, 0]
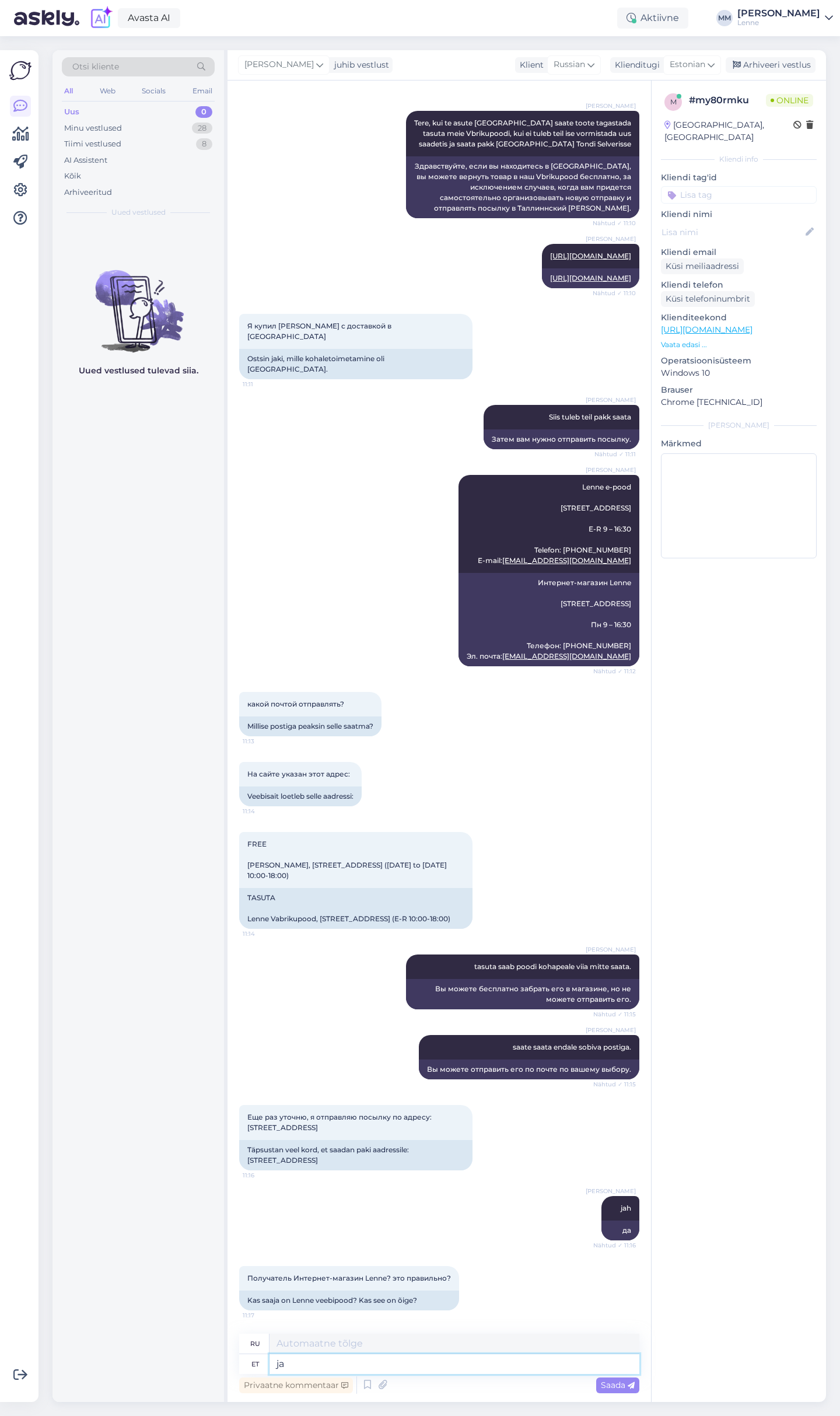
type textarea "jah"
type textarea "да"
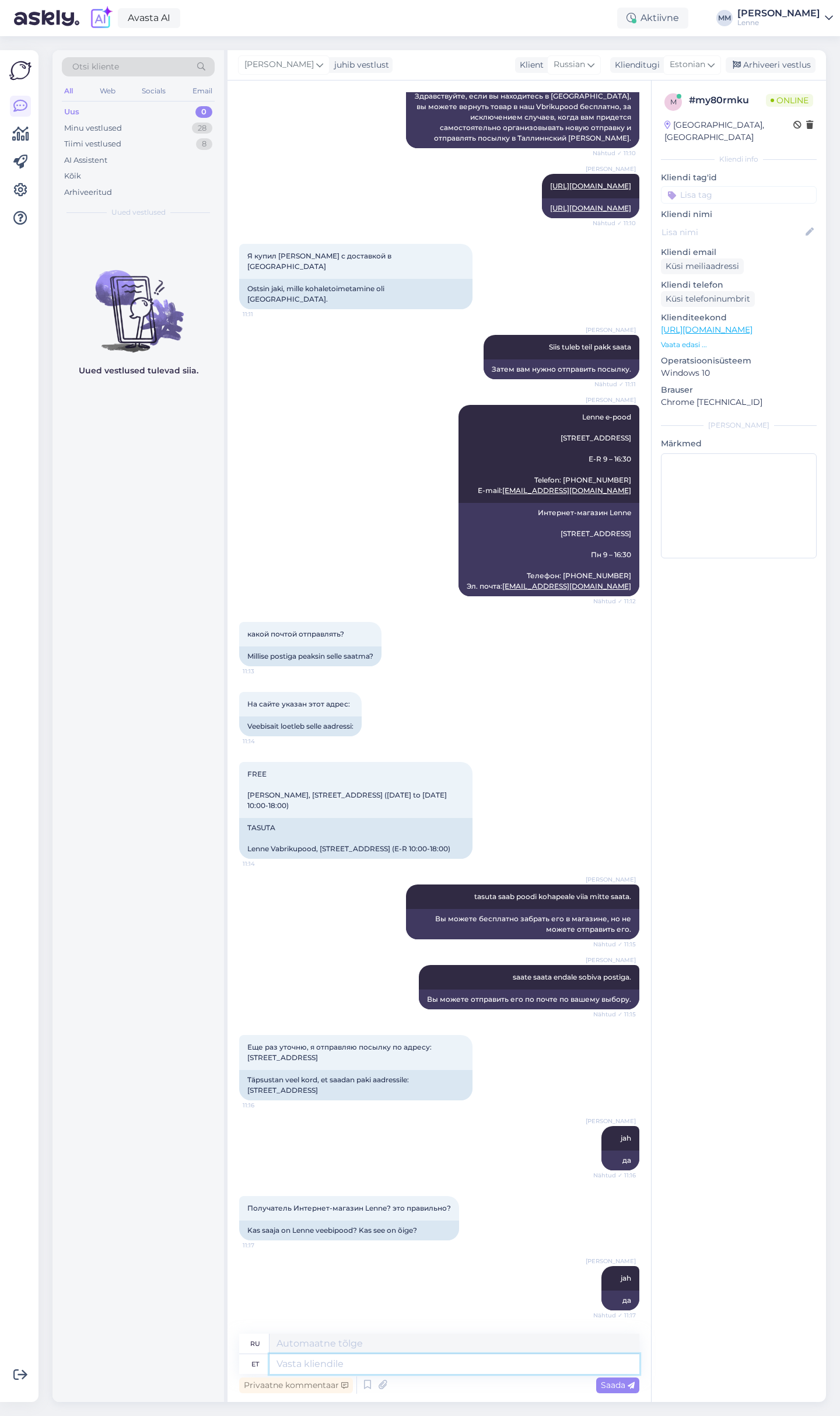
scroll to position [407, 0]
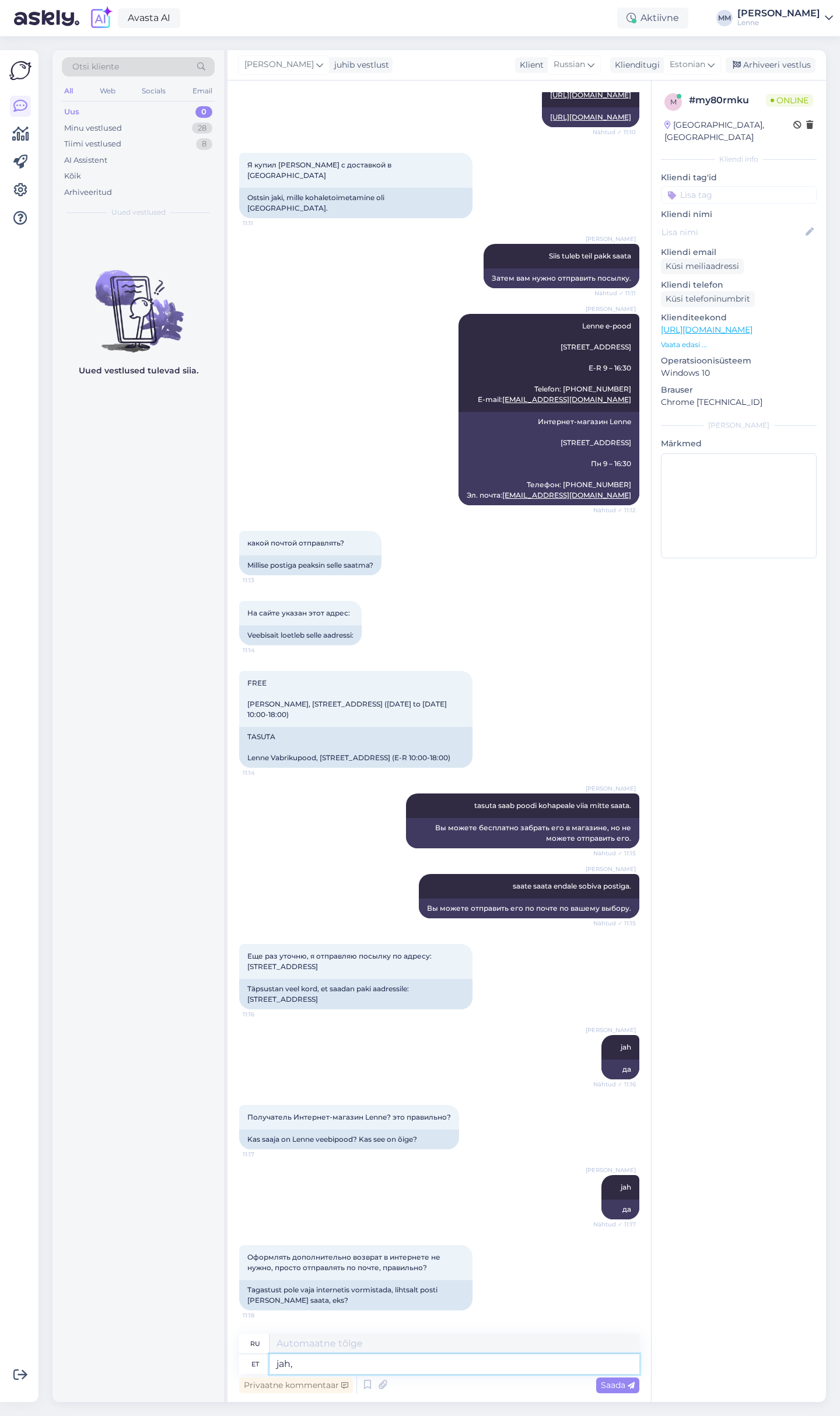
type textarea "jah,"
type textarea "да,"
type textarea "jah, palun l"
type textarea "да, пожалуйста"
type textarea "jah, palun lisage k"
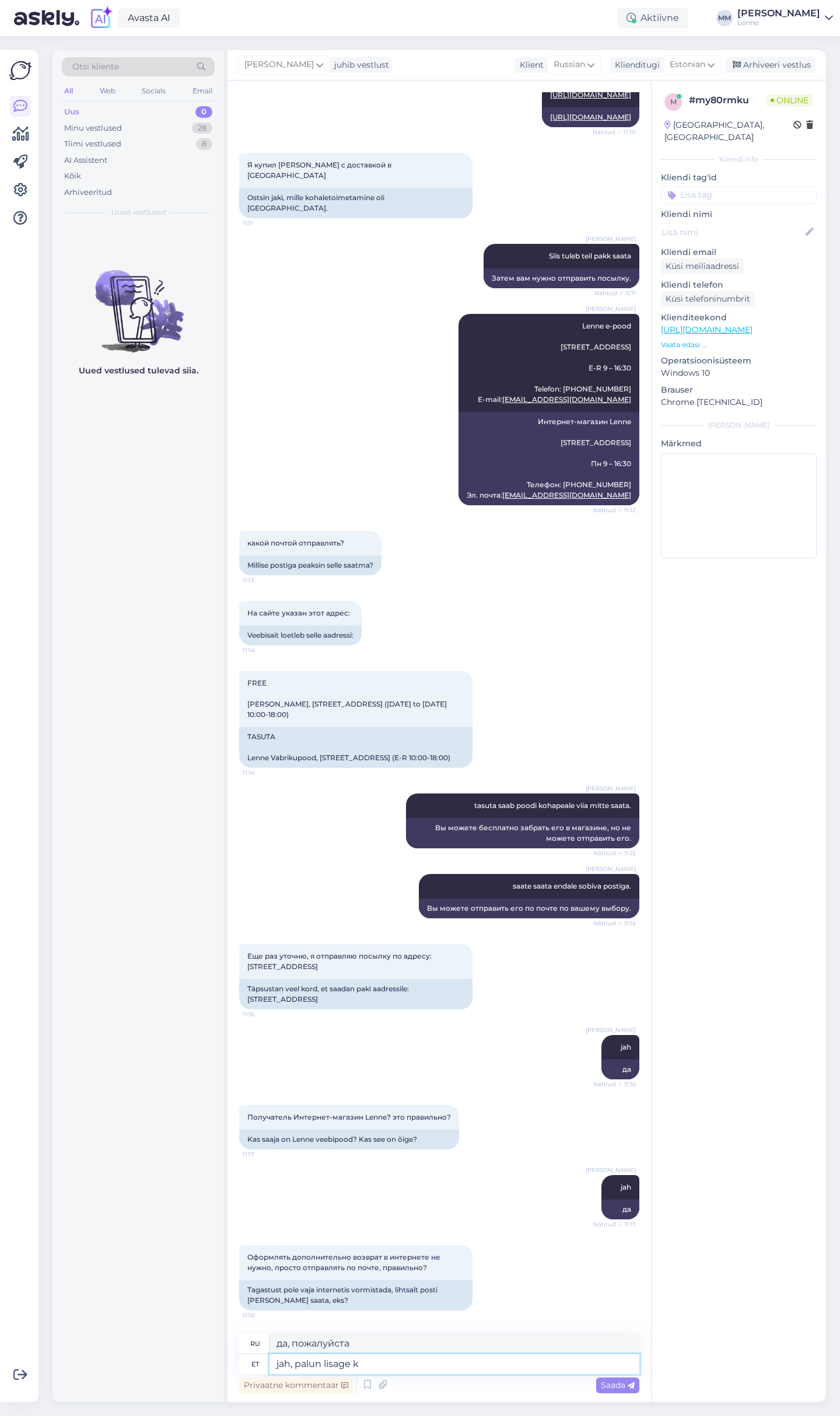
type textarea "да, пожалуйста, добавьте"
type textarea "jah, palun lisage kaas"
type textarea "да, пожалуйста, добавьте крышку"
type textarea "jah, palun lisage kaas ka ar"
type textarea "да, пожалуйста, включите также крышку"
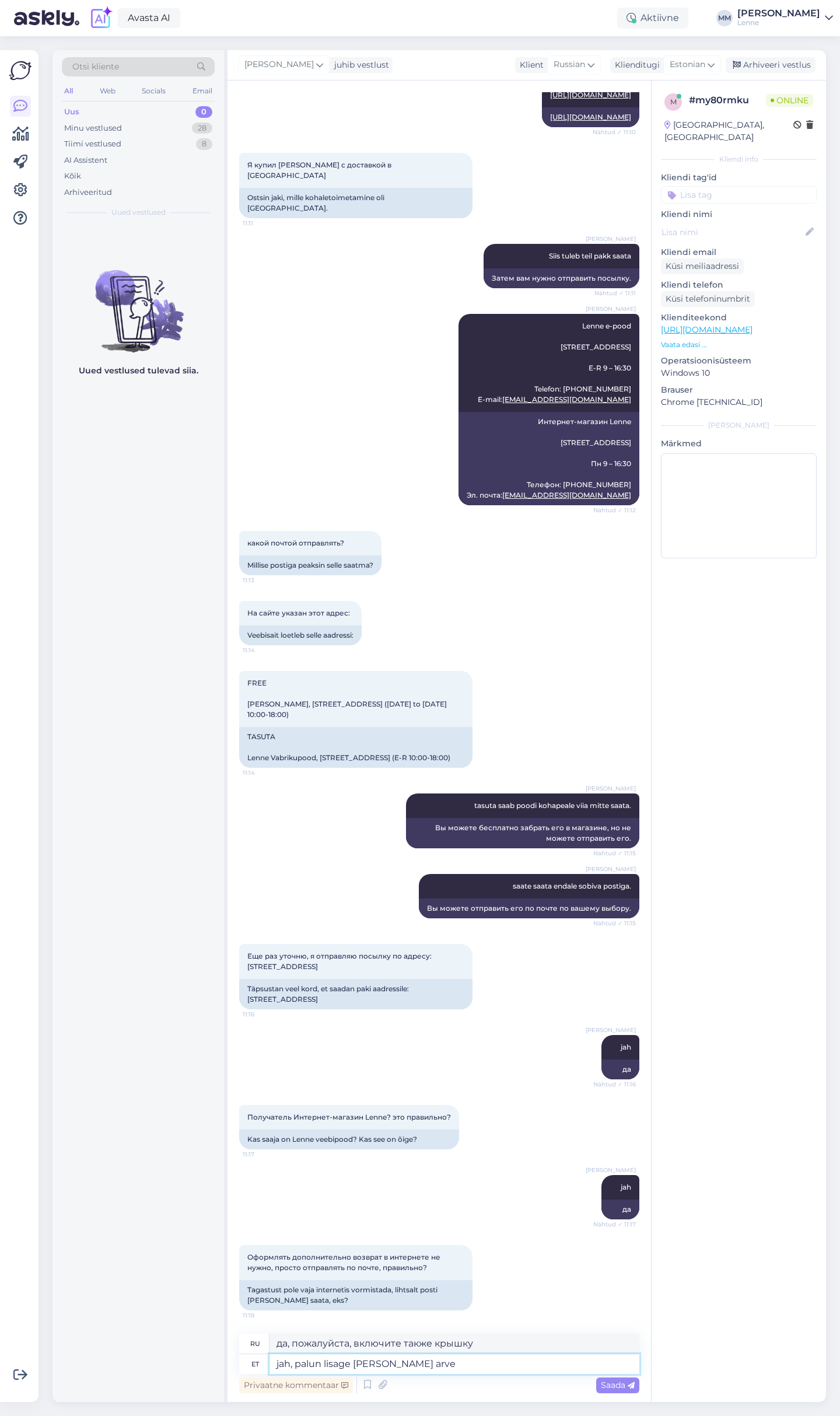
type textarea "jah, palun lisage kaas ka arve."
type textarea "да, пожалуйста, приложите счет."
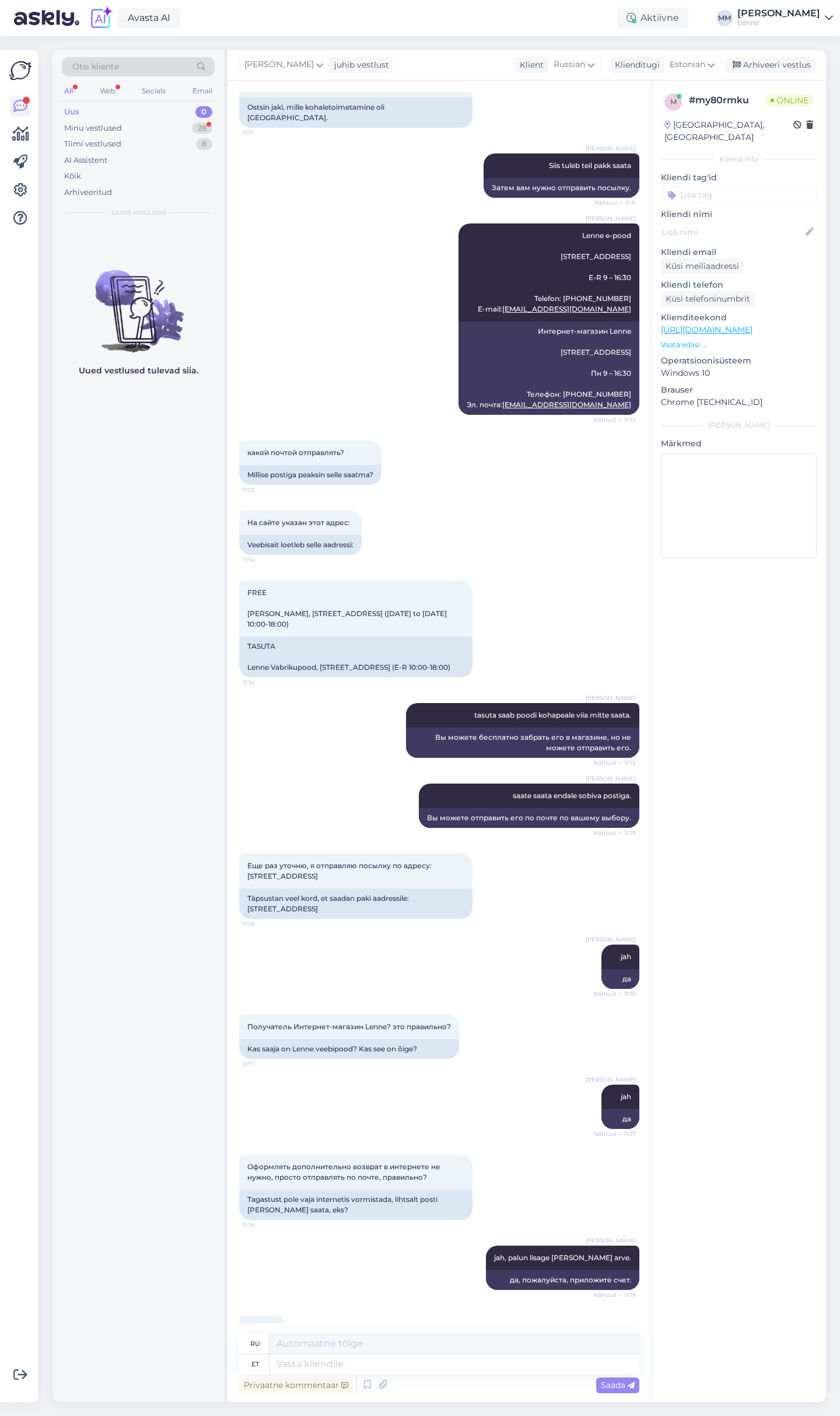
scroll to position [546, 0]
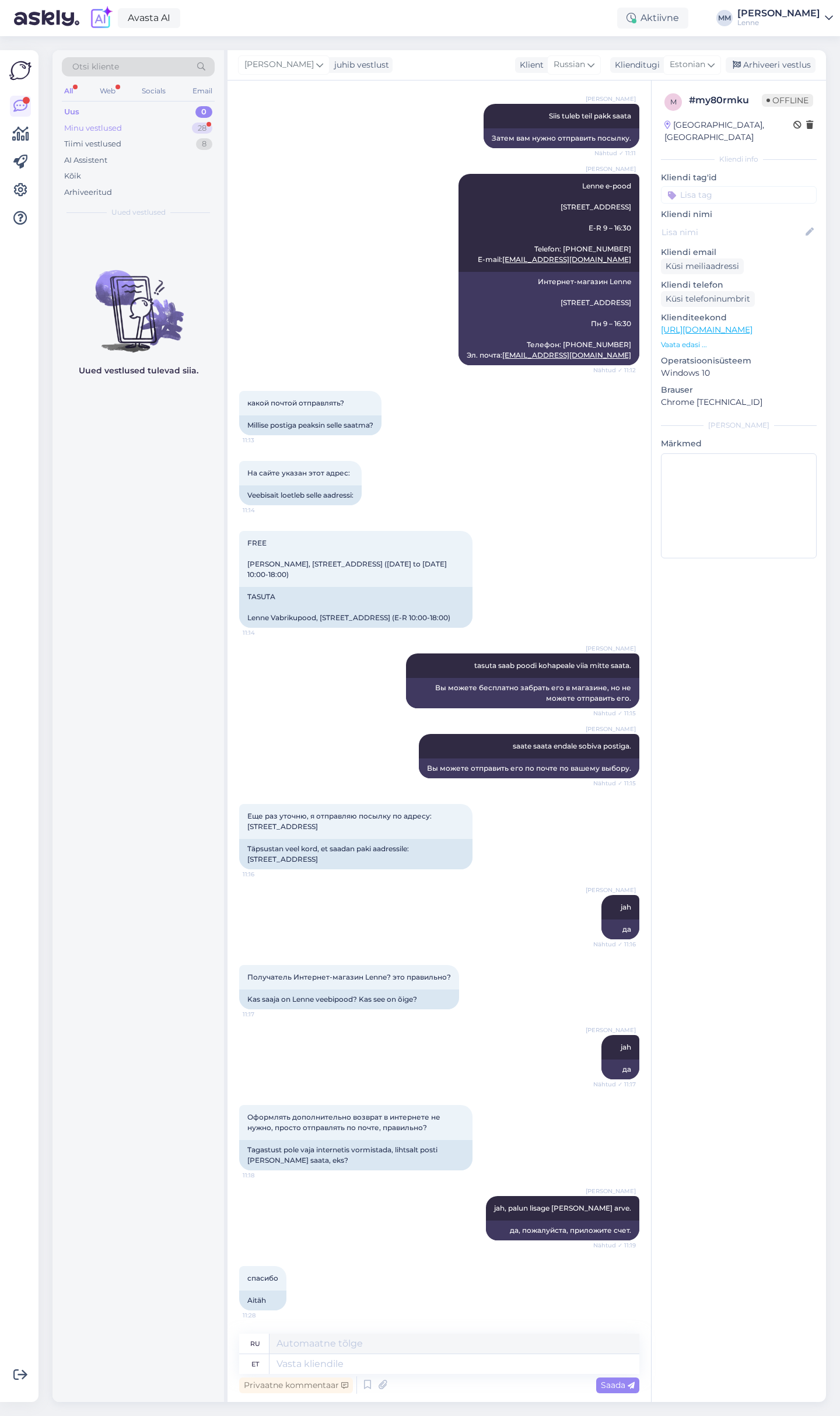
click at [154, 127] on div "Minu vestlused 28" at bounding box center [138, 127] width 153 height 16
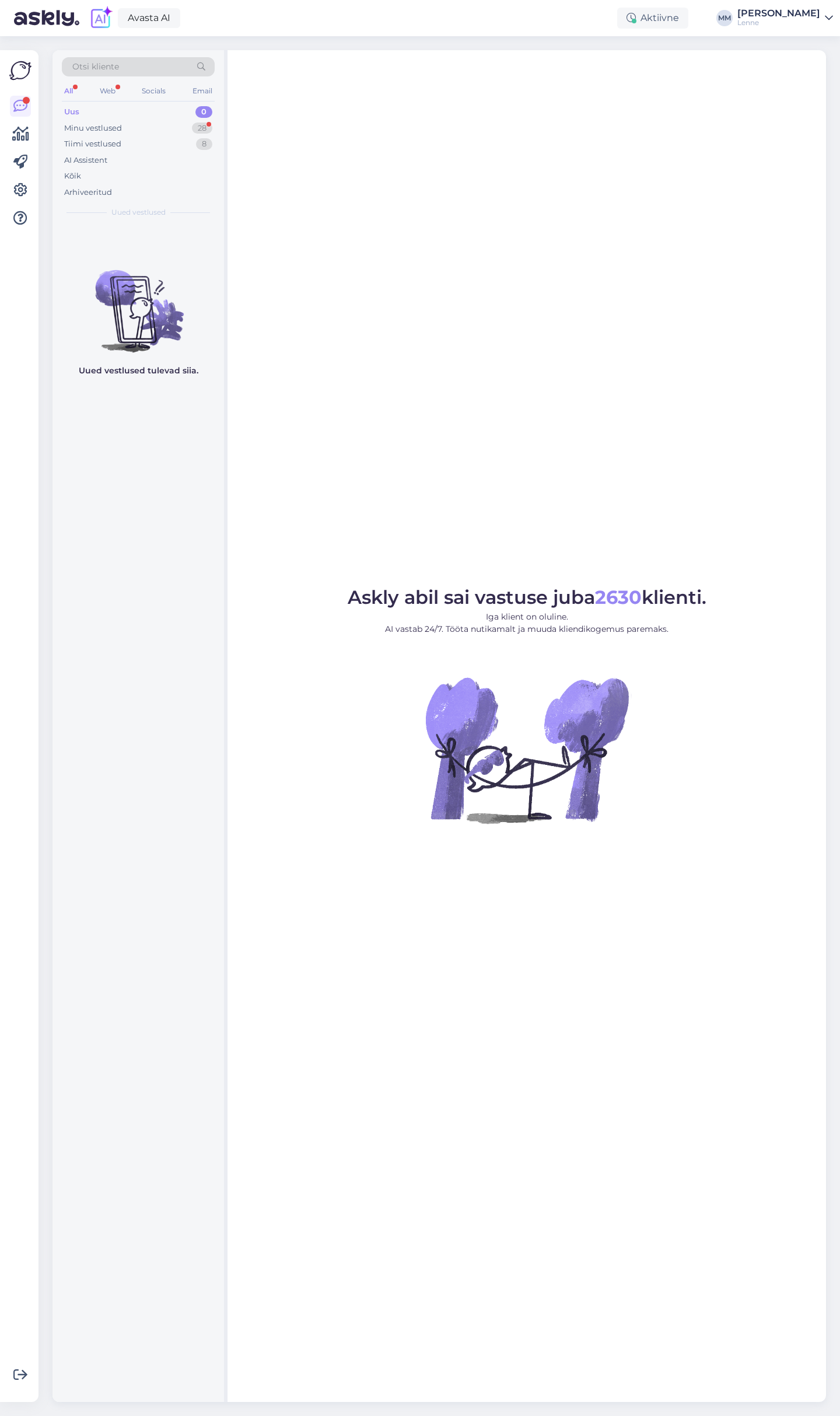
click at [136, 241] on div "Uued vestlused tulevad siia." at bounding box center [138, 813] width 172 height 1177
